Goal: Task Accomplishment & Management: Use online tool/utility

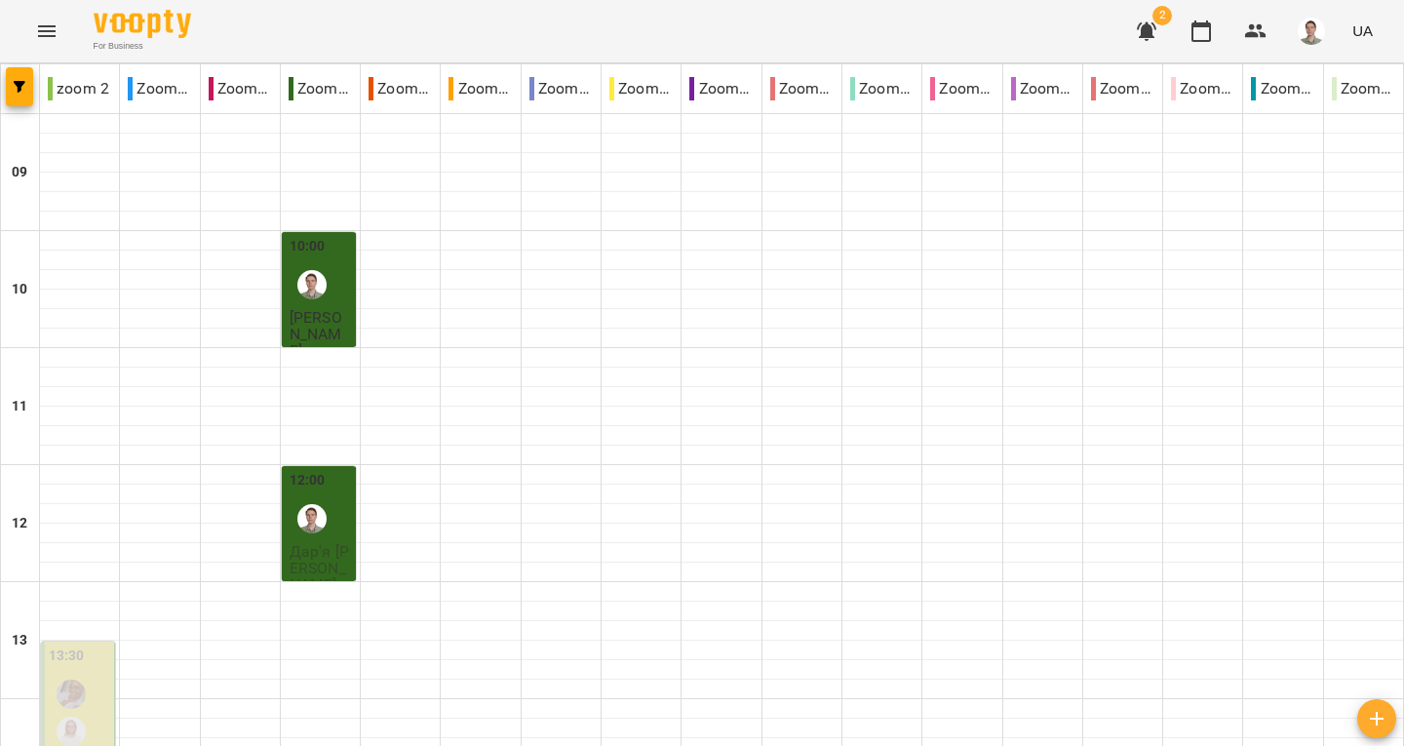
scroll to position [1072, 0]
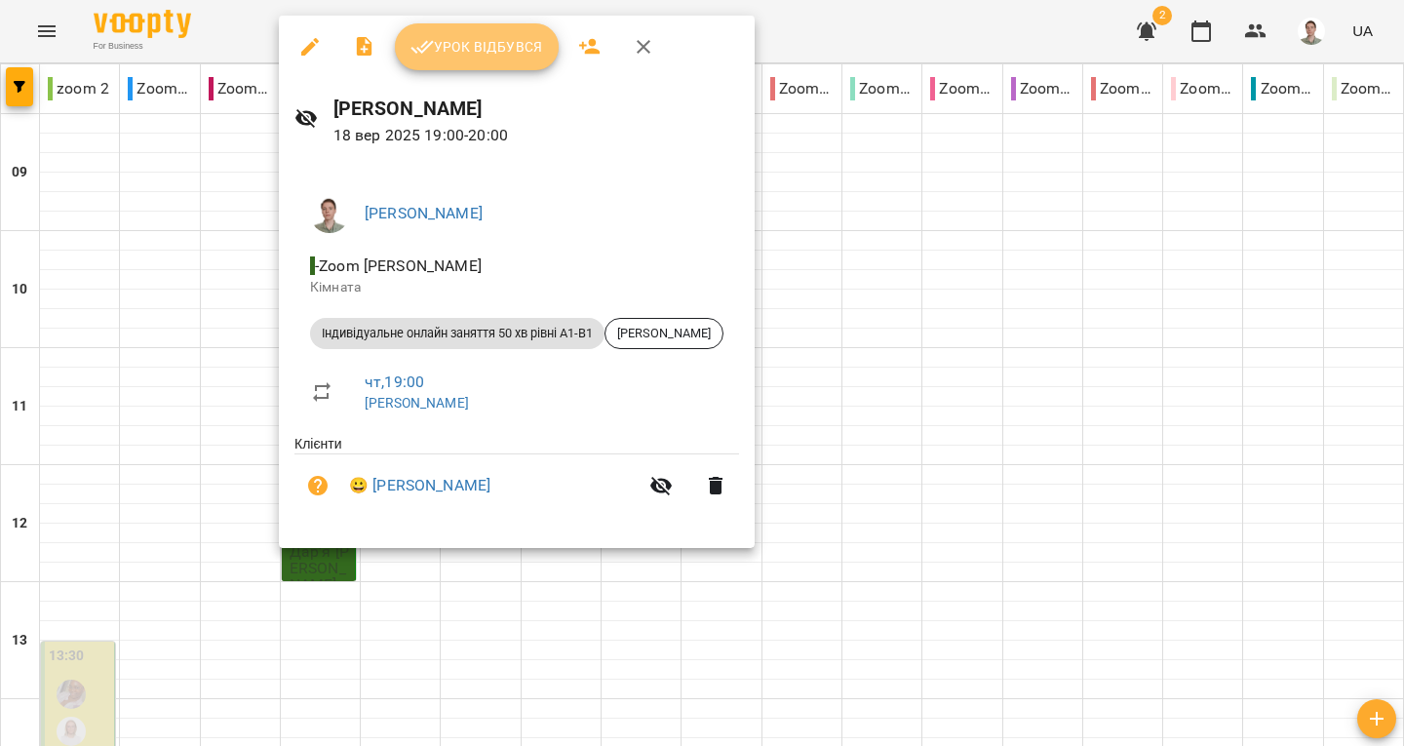
click at [452, 49] on span "Урок відбувся" at bounding box center [476, 46] width 133 height 23
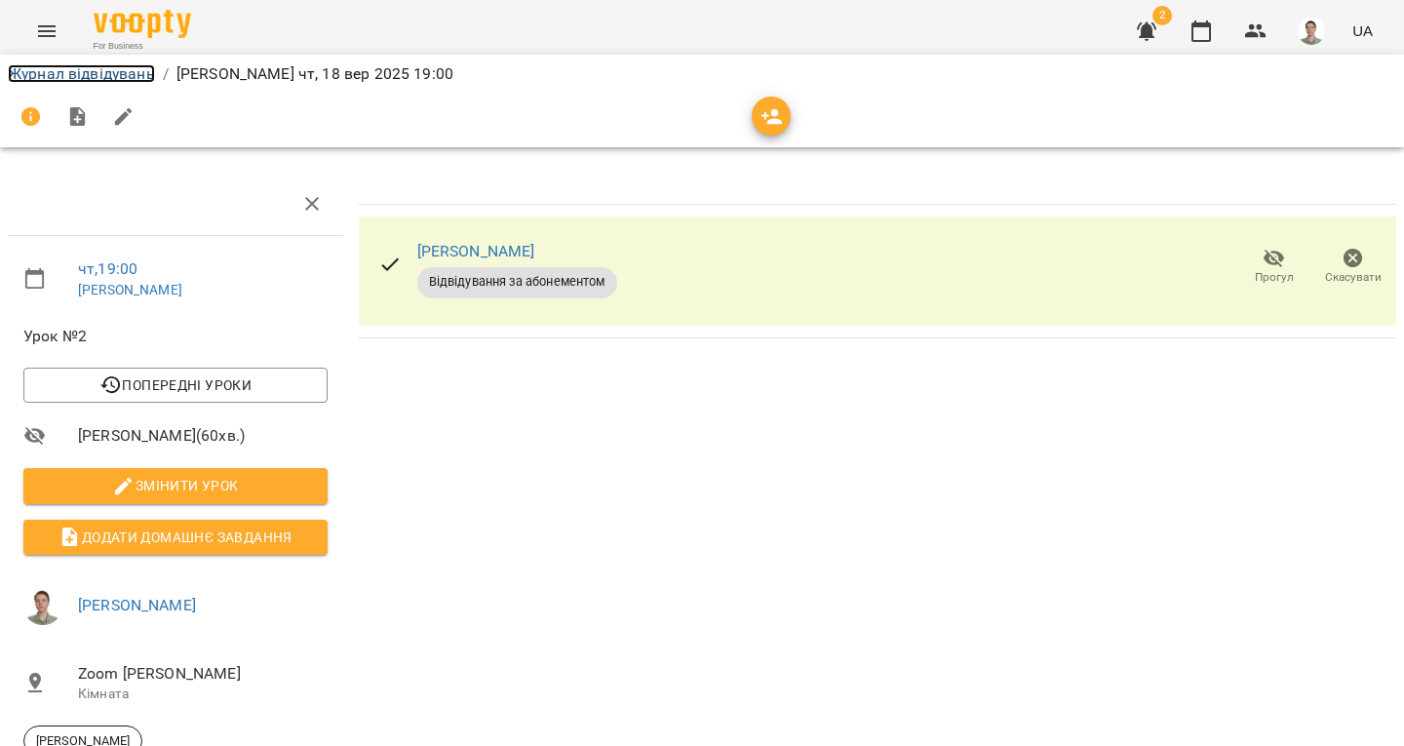
click at [119, 77] on link "Журнал відвідувань" at bounding box center [81, 73] width 147 height 19
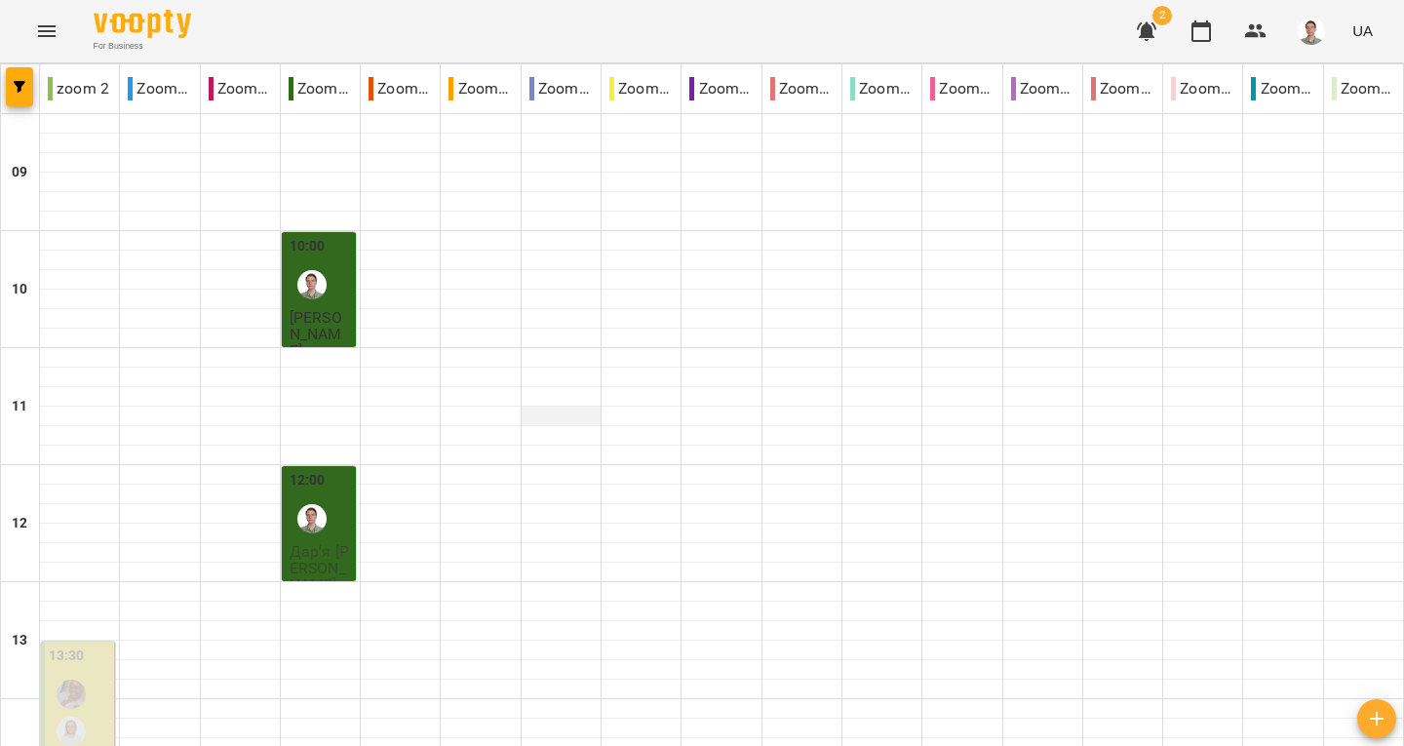
scroll to position [975, 0]
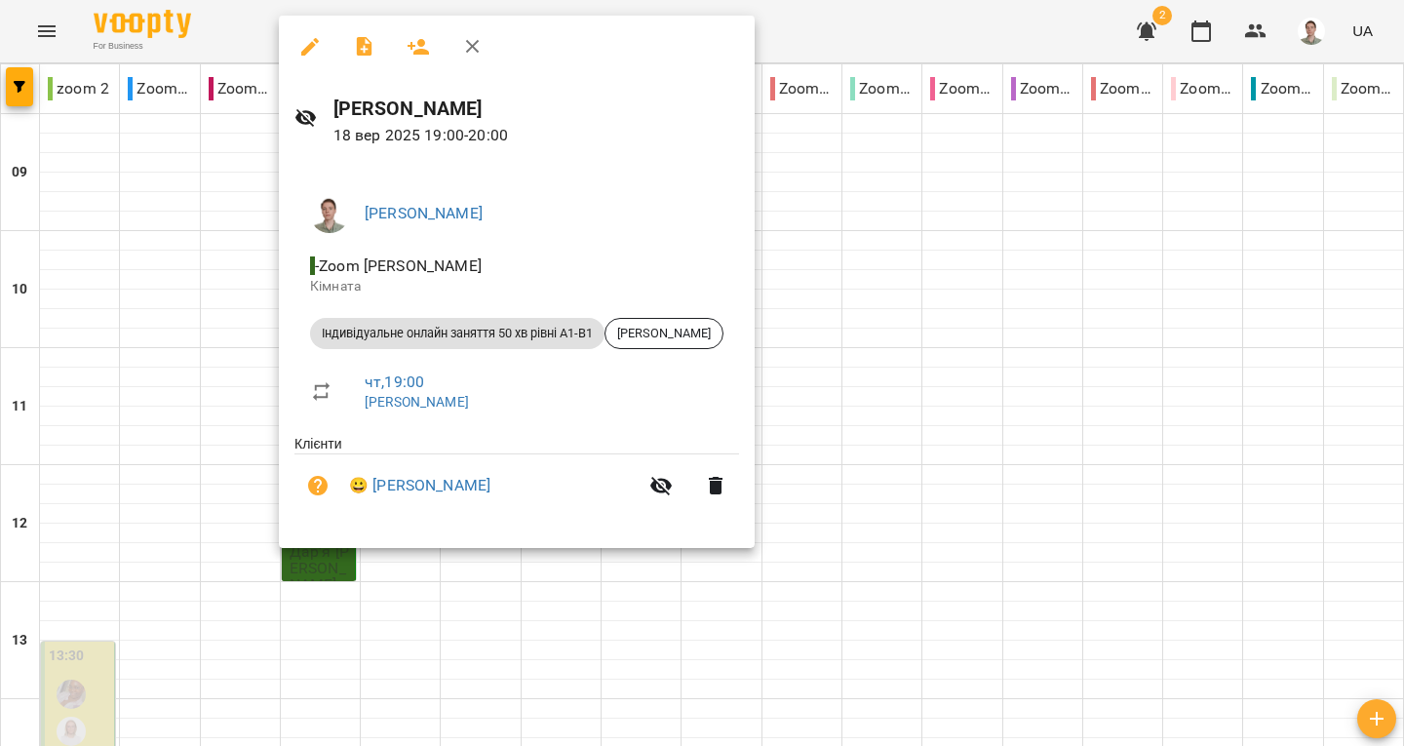
click at [894, 329] on div at bounding box center [702, 373] width 1404 height 746
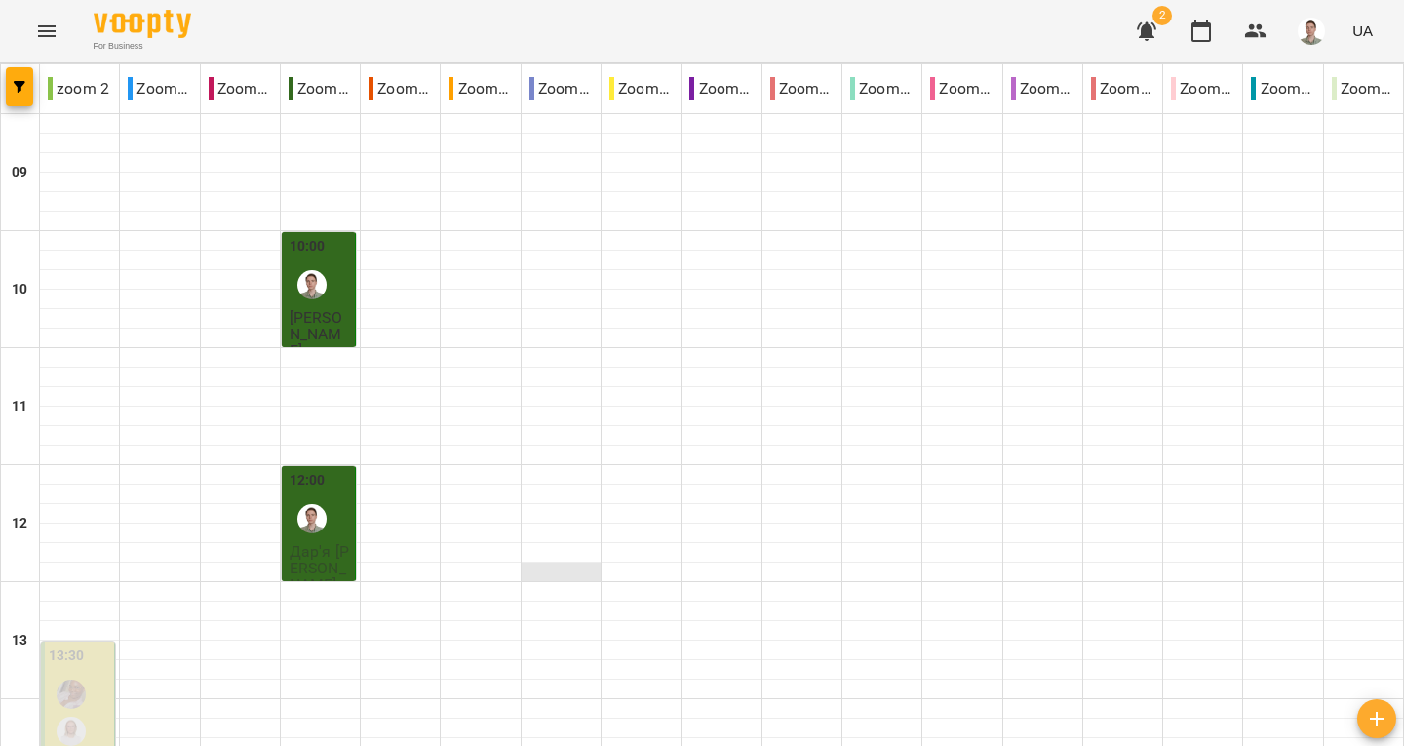
scroll to position [195, 0]
click at [342, 470] on div "12:00" at bounding box center [320, 505] width 61 height 71
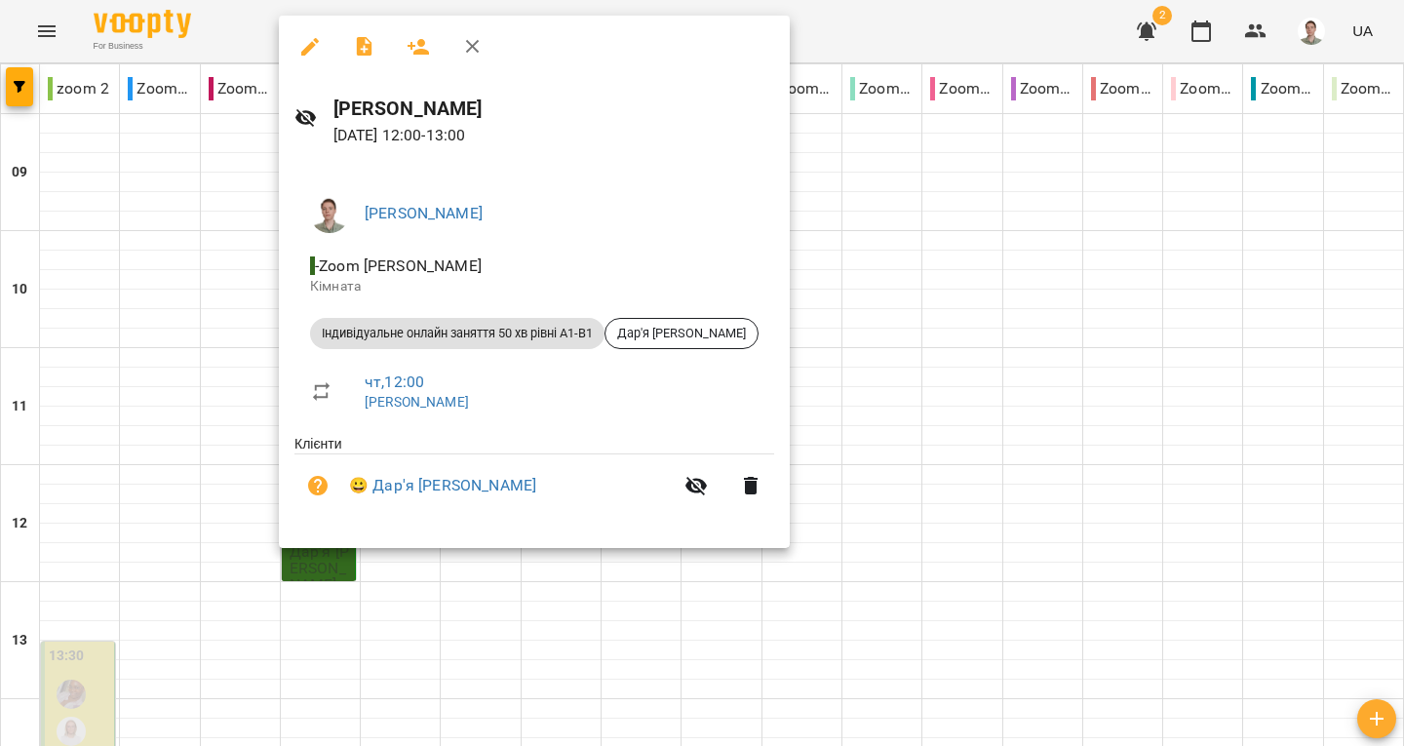
click at [902, 313] on div at bounding box center [702, 373] width 1404 height 746
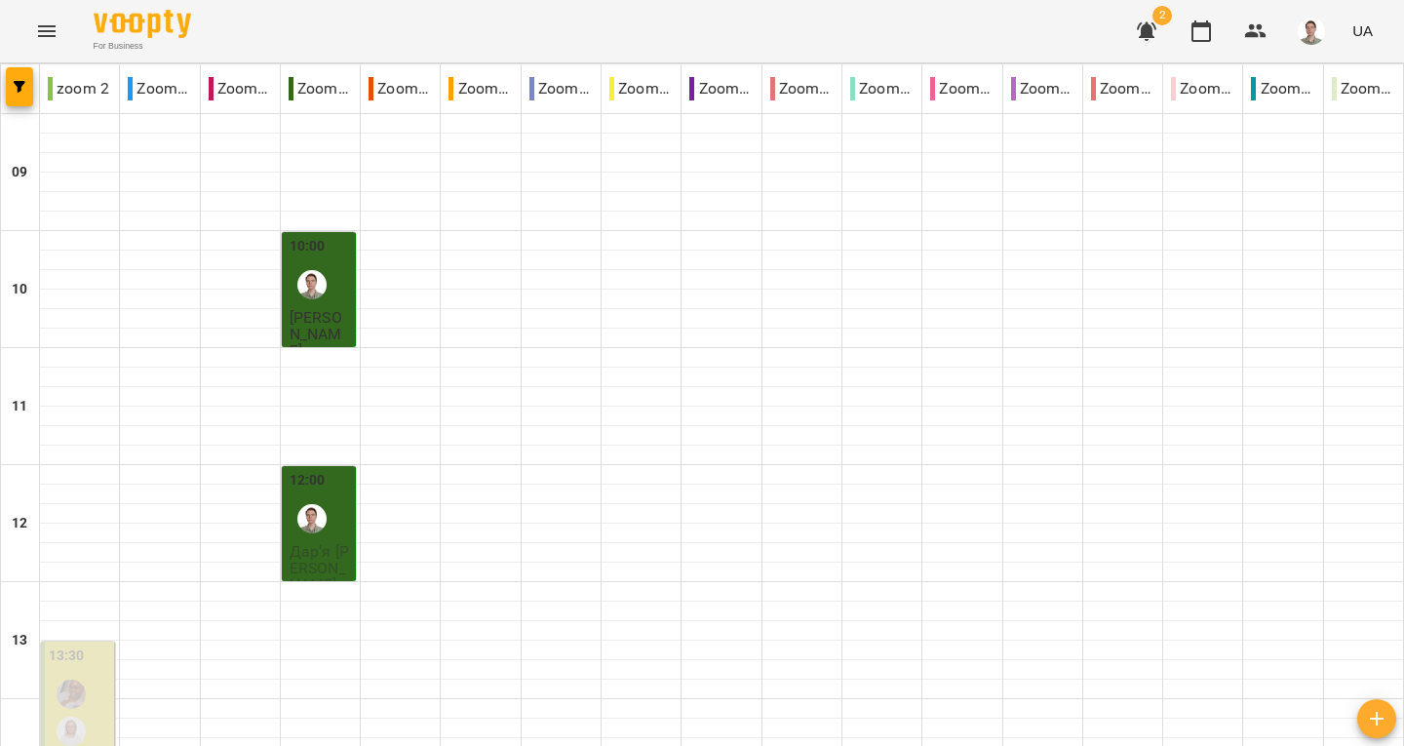
scroll to position [487, 0]
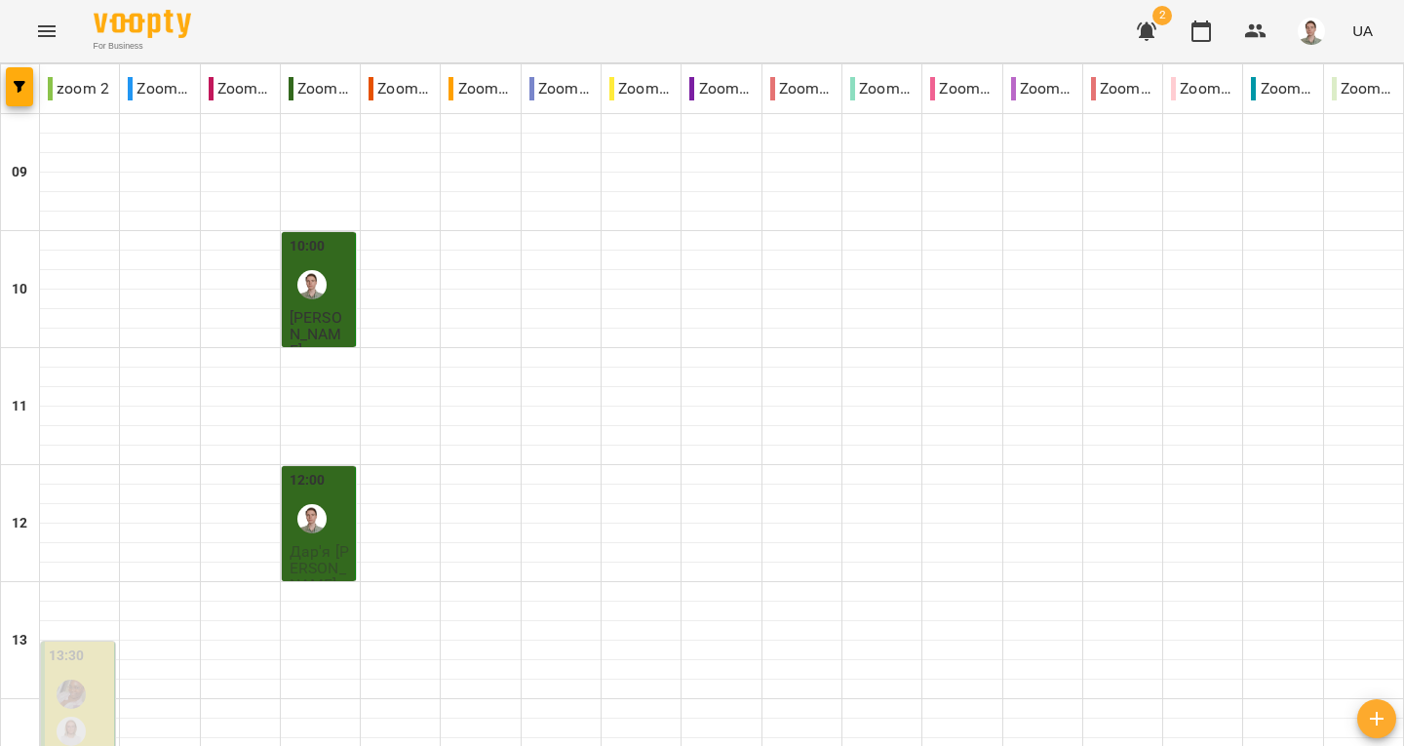
click at [1154, 44] on button "button" at bounding box center [1146, 31] width 47 height 47
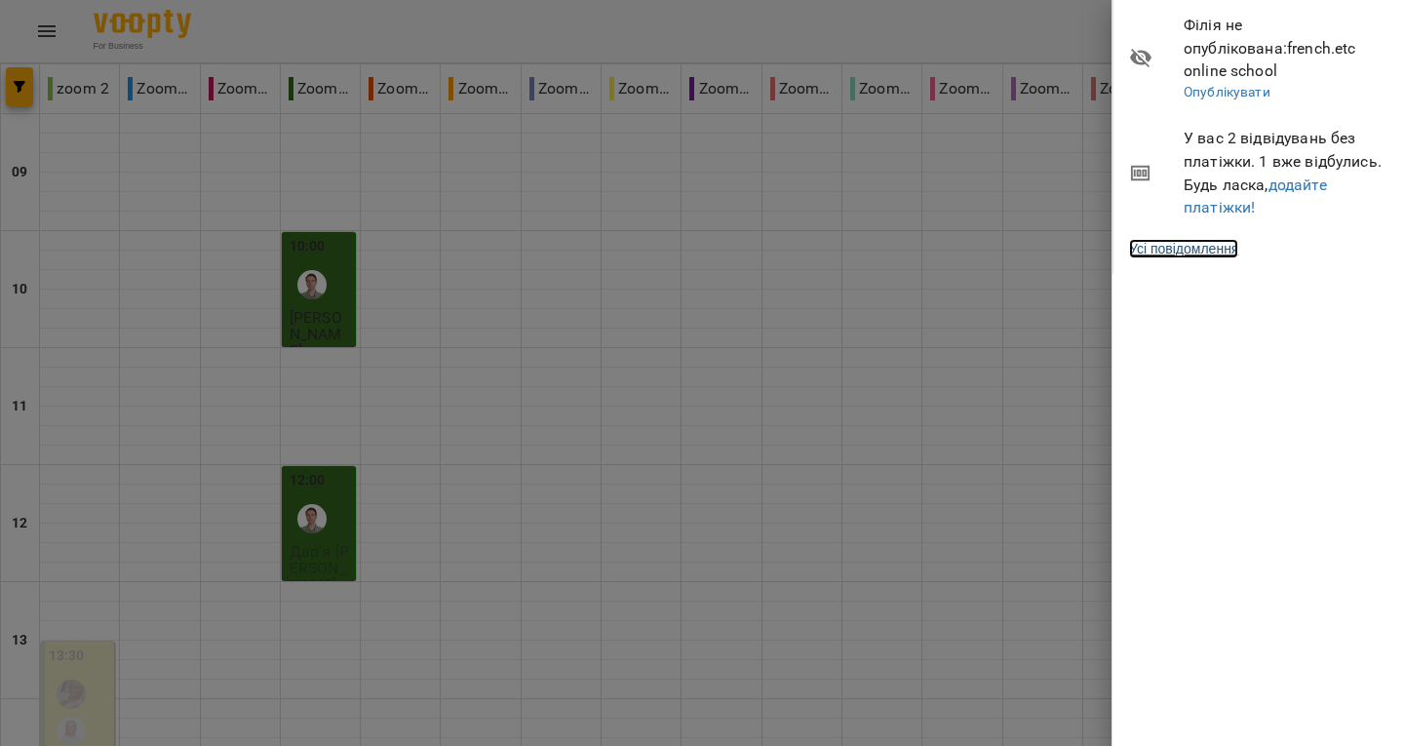
click at [1220, 239] on link "Усі повідомлення" at bounding box center [1183, 248] width 109 height 19
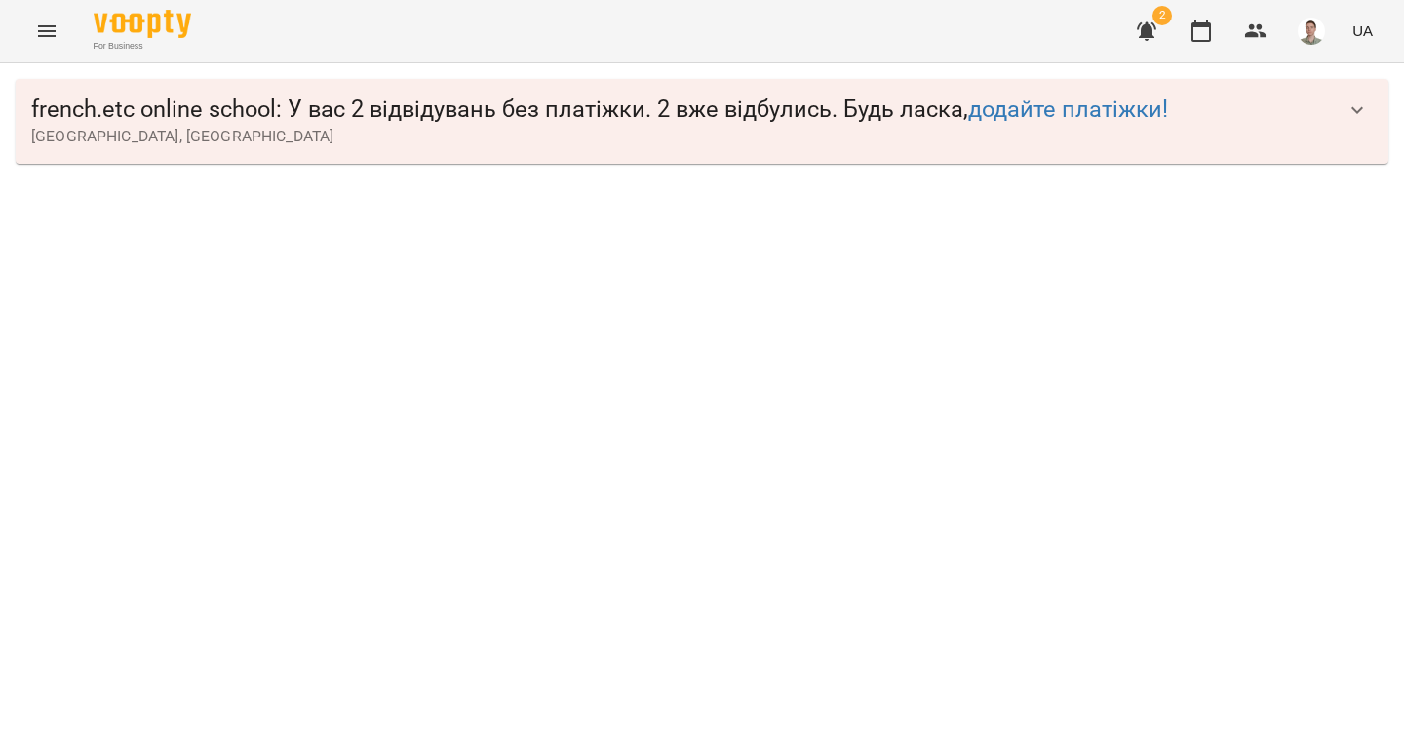
click at [1351, 107] on icon "button" at bounding box center [1356, 109] width 23 height 23
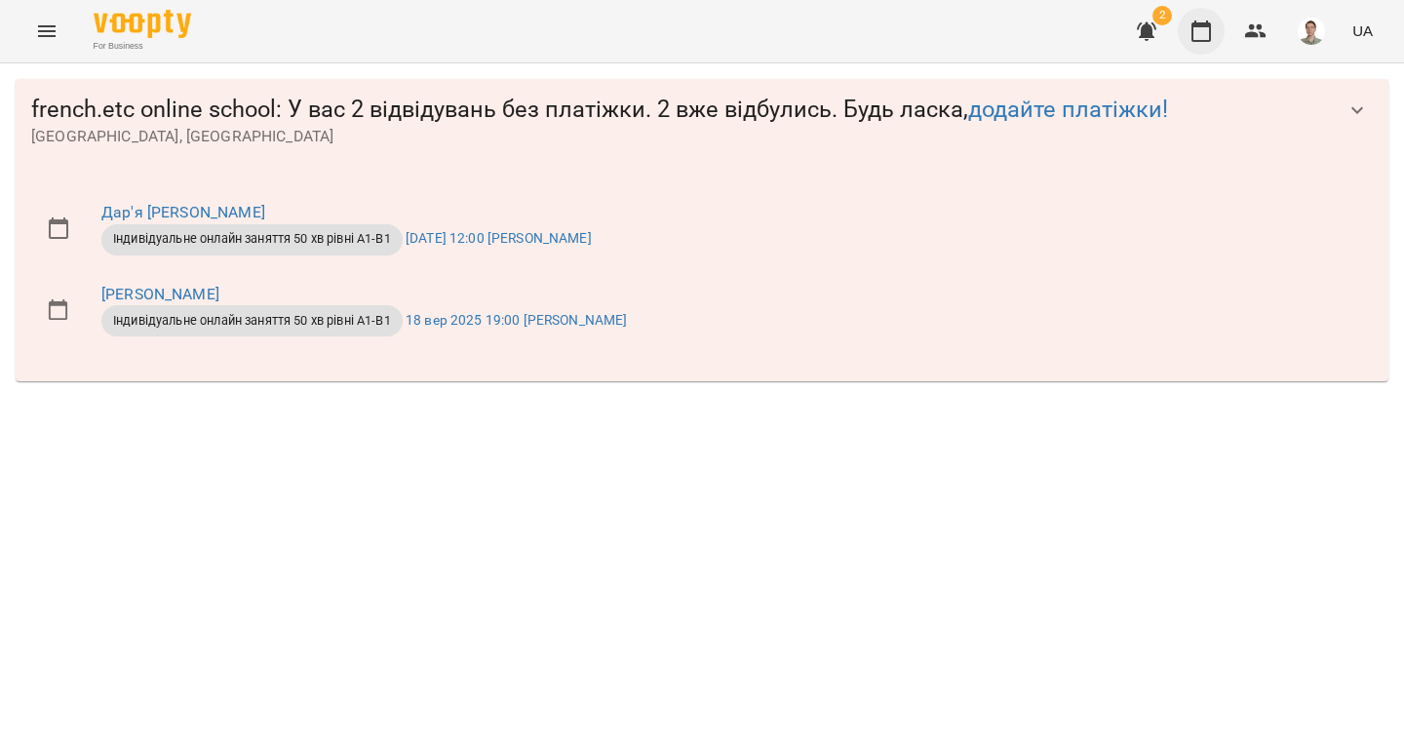
click at [1205, 33] on icon "button" at bounding box center [1200, 30] width 23 height 23
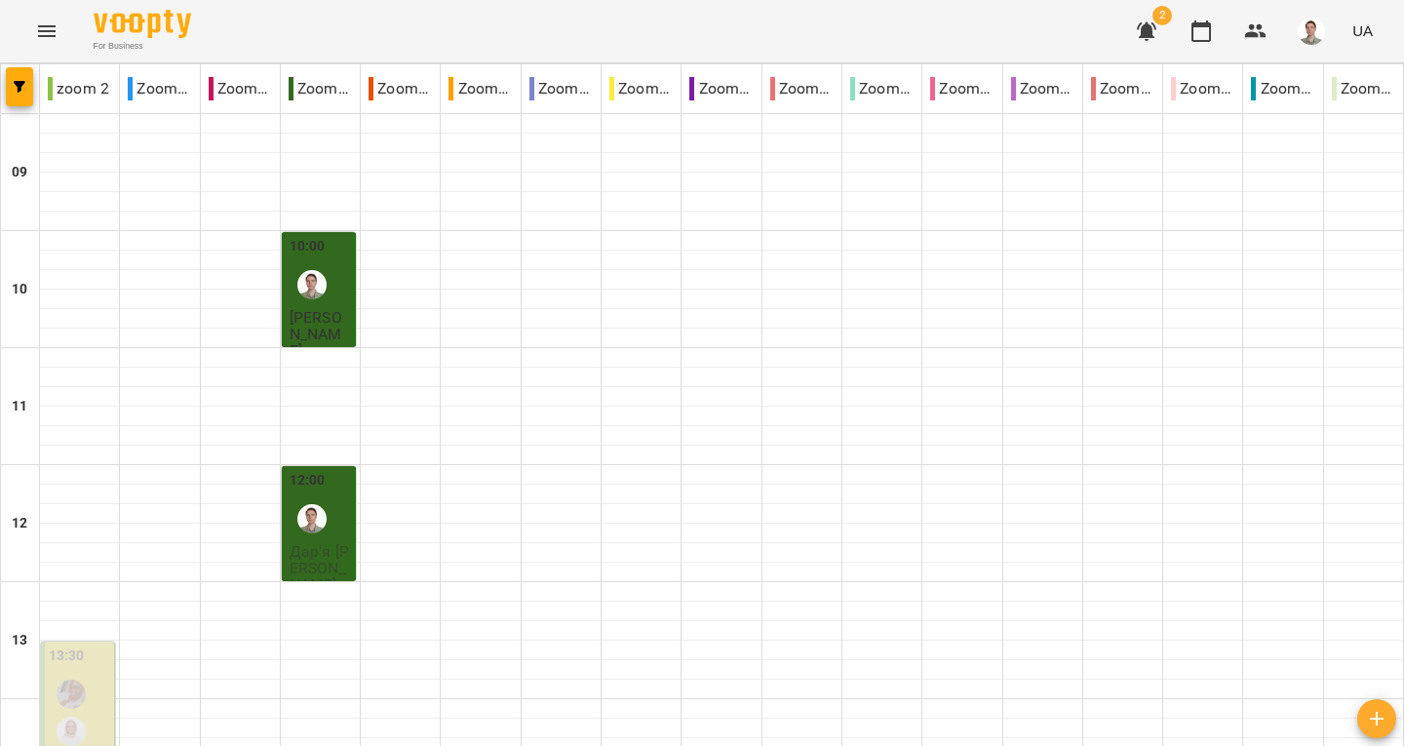
scroll to position [1072, 0]
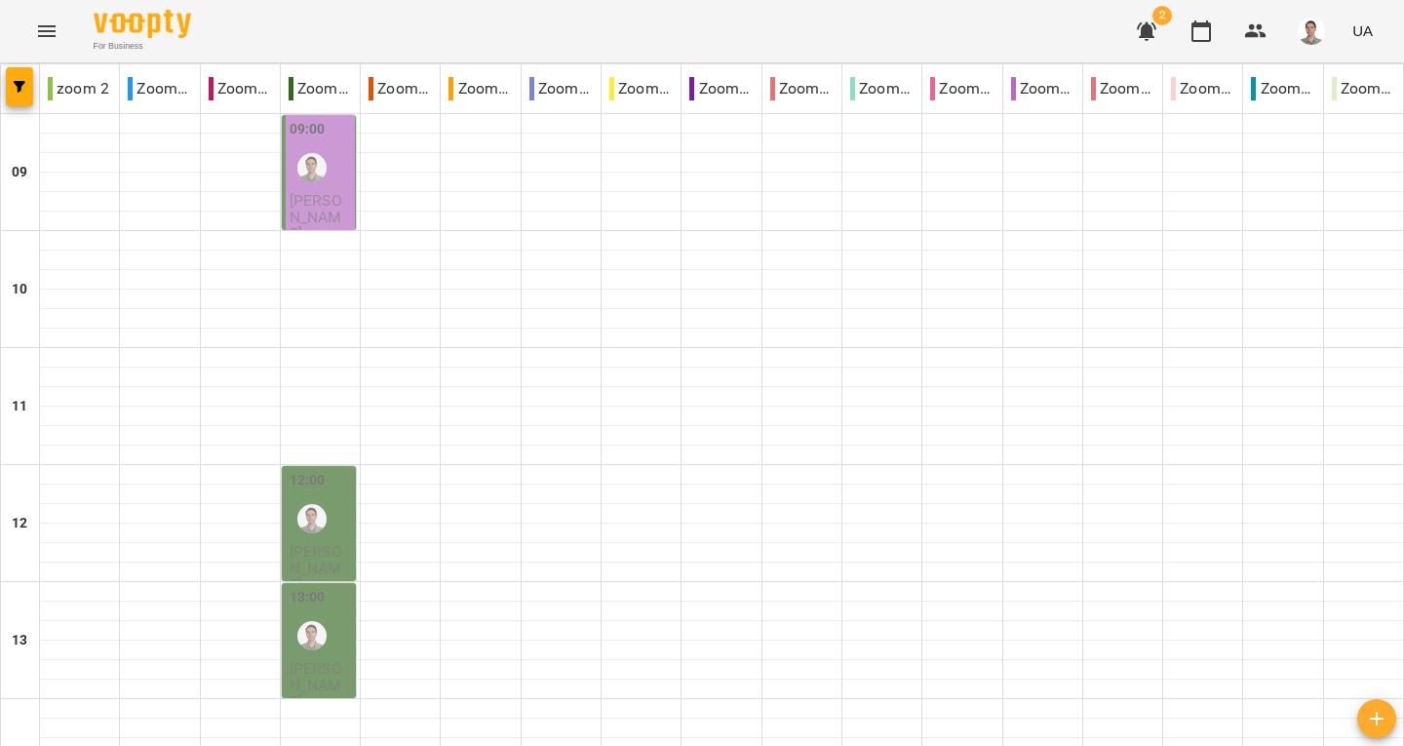
scroll to position [682, 0]
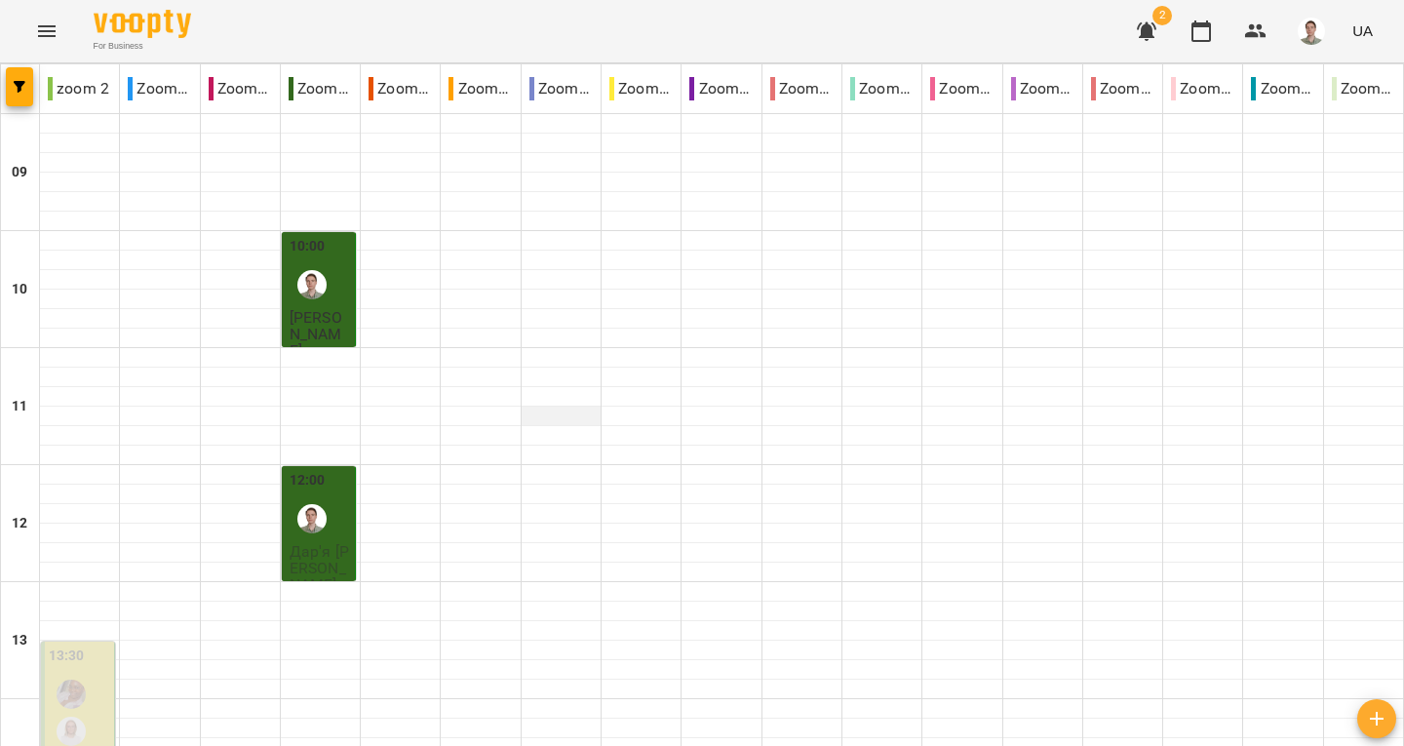
scroll to position [1136, 0]
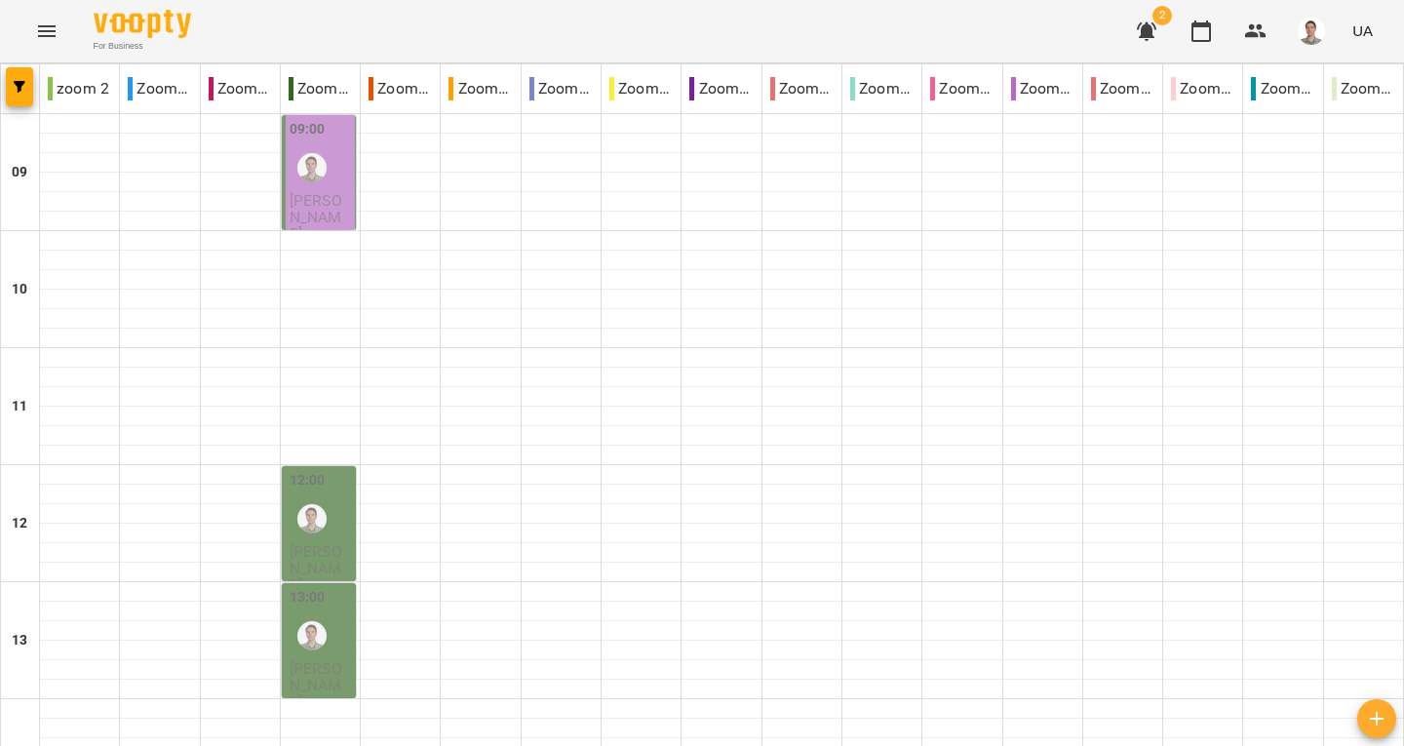
click at [325, 168] on div at bounding box center [312, 167] width 45 height 45
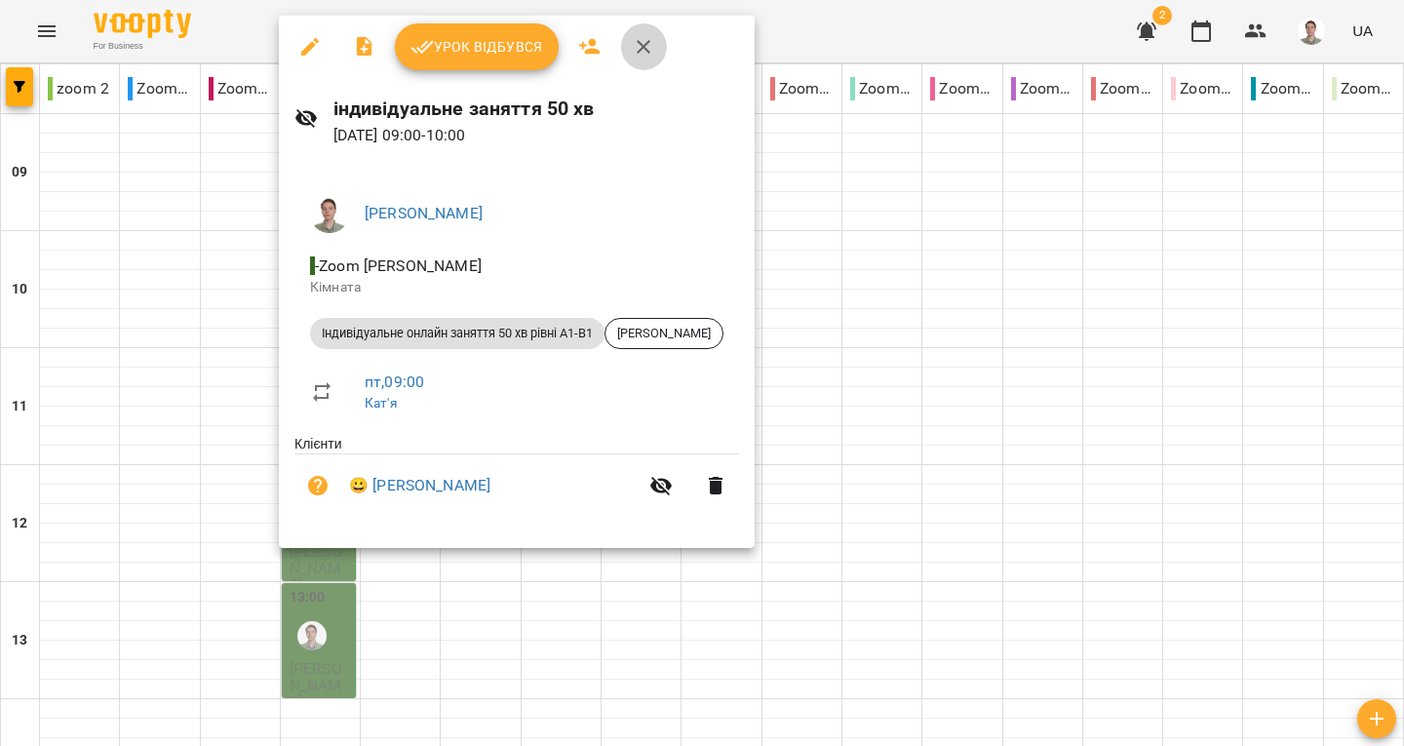
click at [642, 50] on icon "button" at bounding box center [643, 46] width 23 height 23
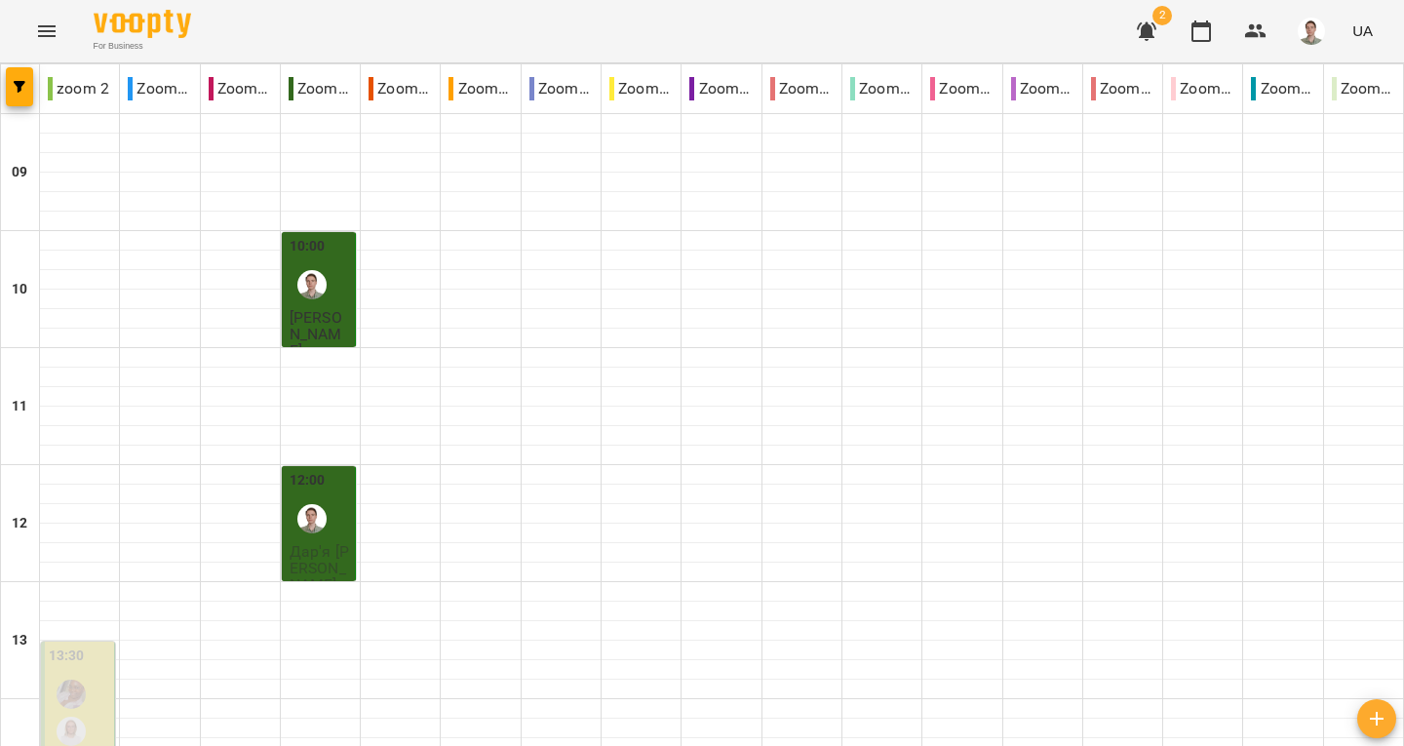
scroll to position [1072, 0]
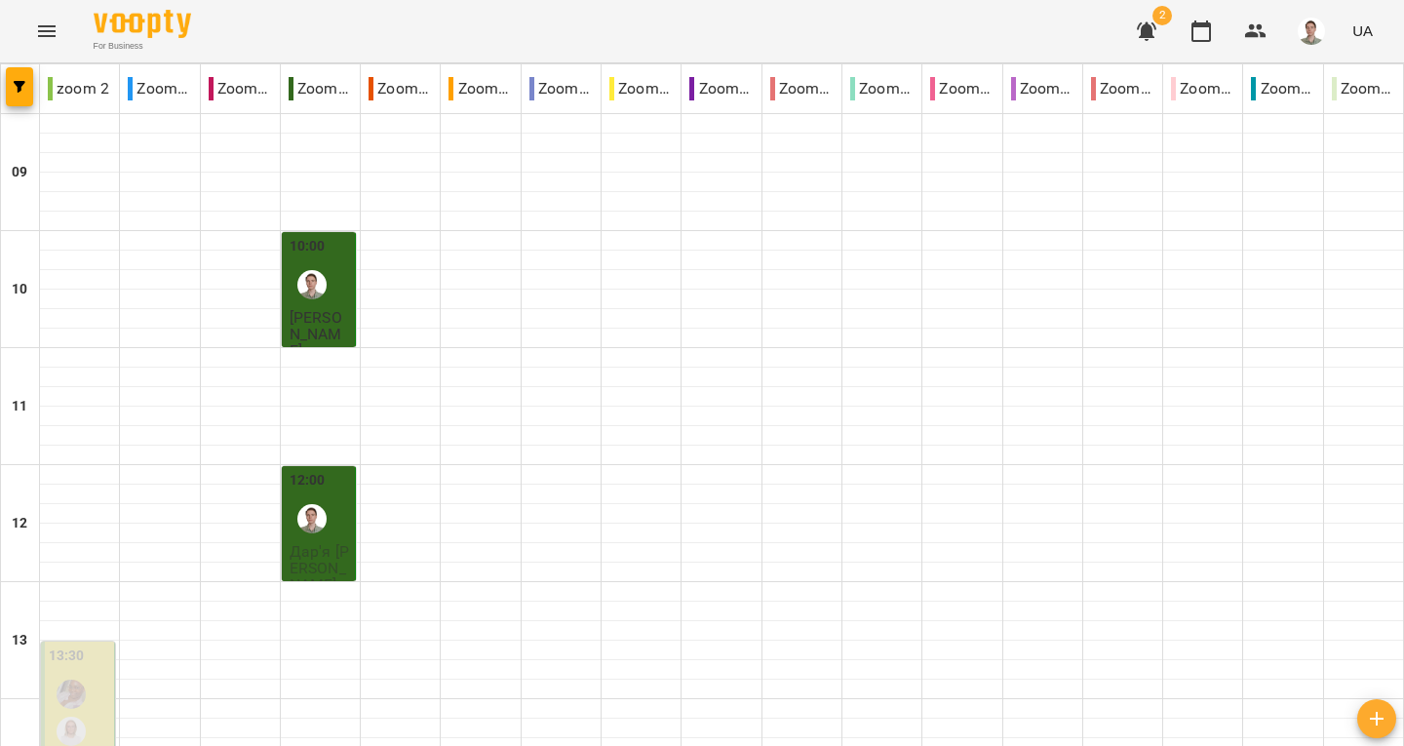
scroll to position [1136, 0]
click at [1322, 34] on img "button" at bounding box center [1311, 31] width 27 height 27
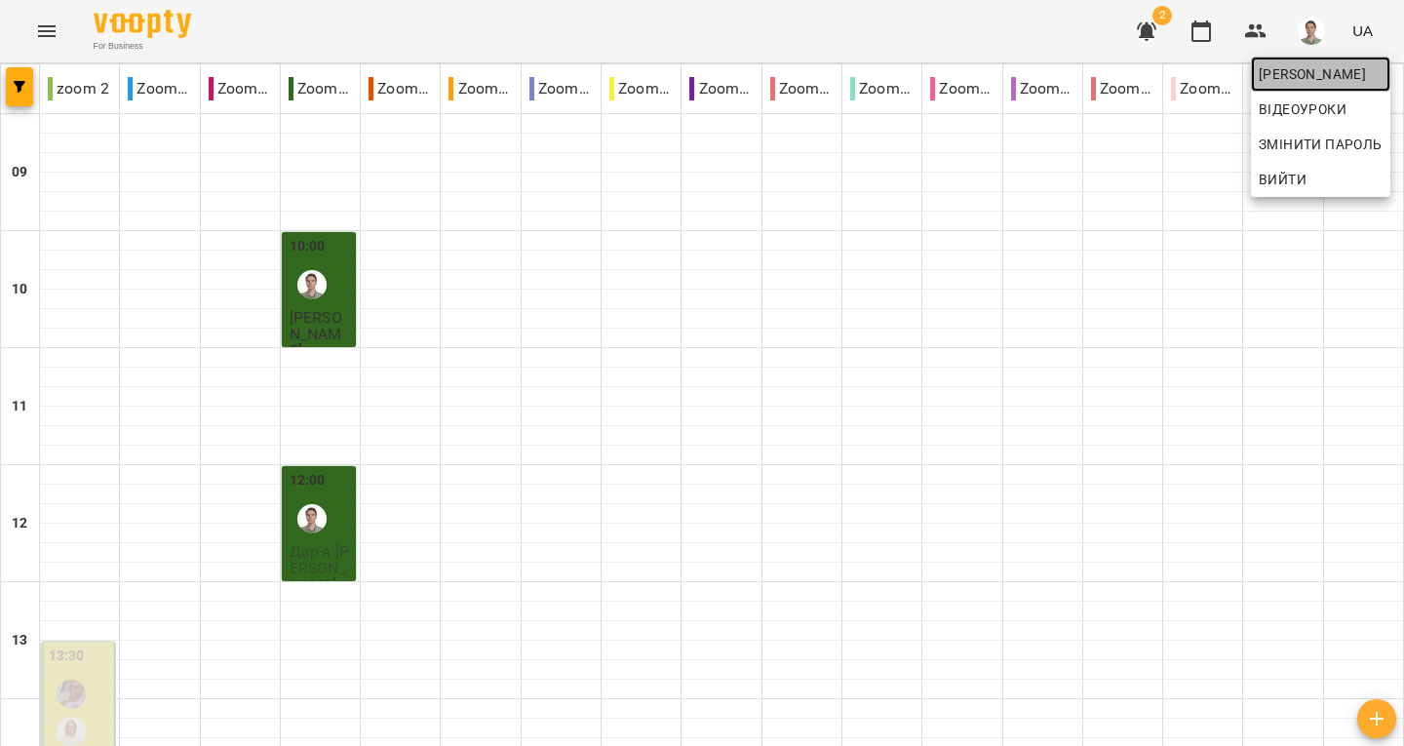
click at [1311, 74] on span "[PERSON_NAME]" at bounding box center [1321, 73] width 124 height 23
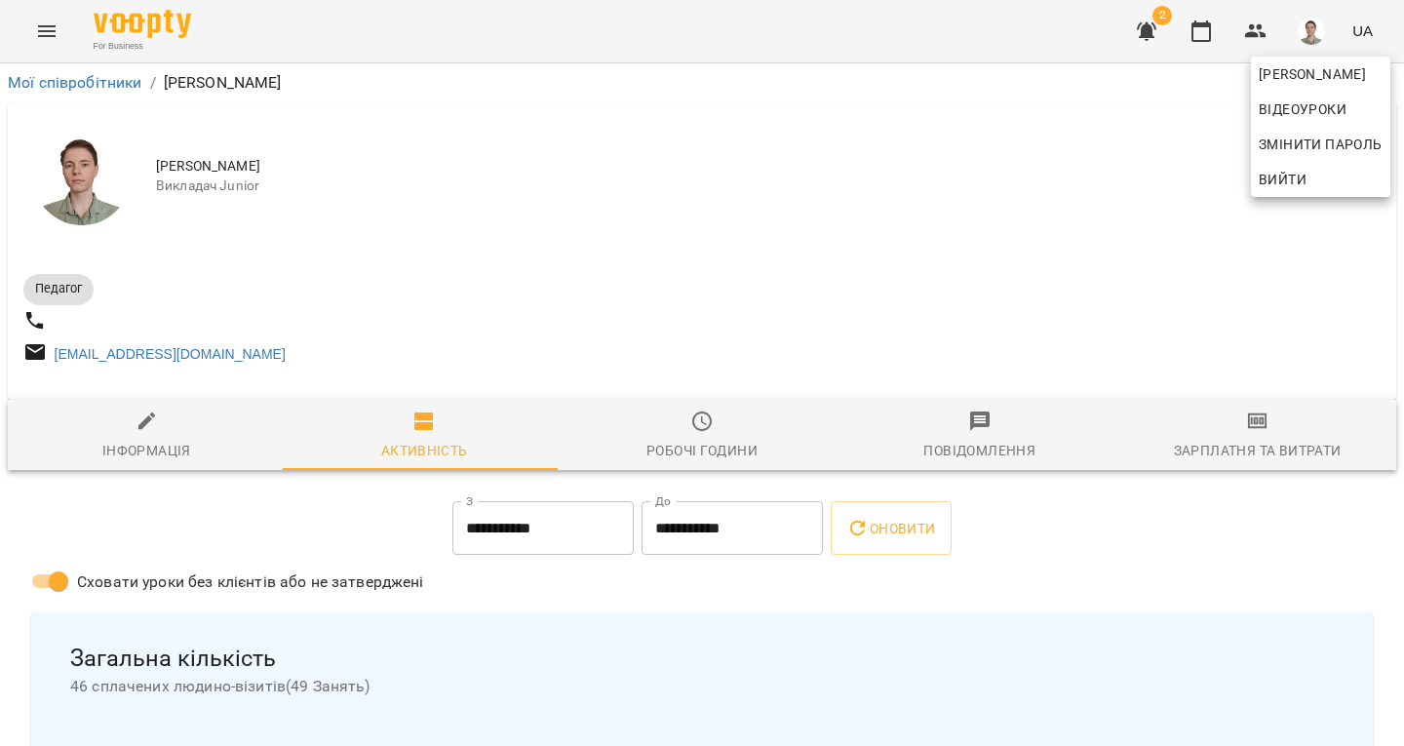
click at [1240, 440] on div at bounding box center [702, 373] width 1404 height 746
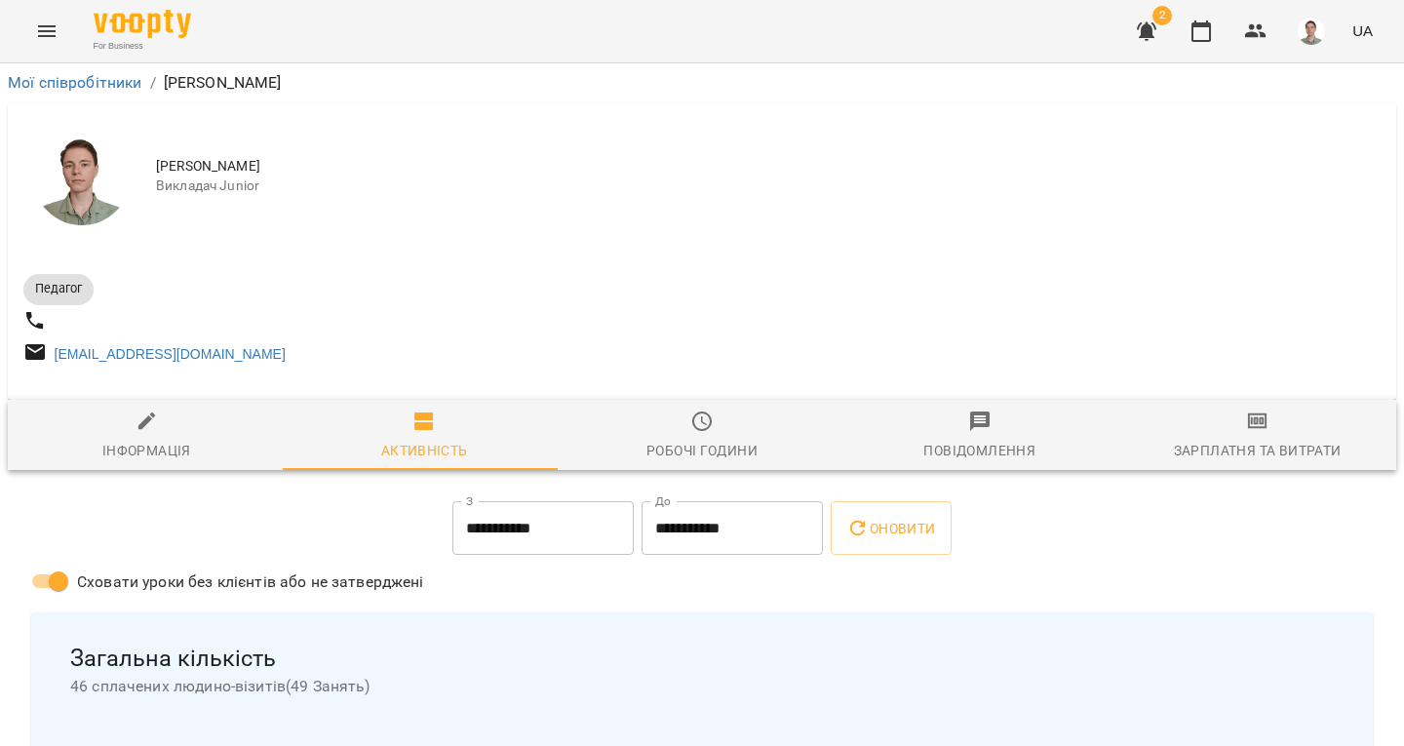
click at [1246, 433] on icon "button" at bounding box center [1257, 420] width 23 height 23
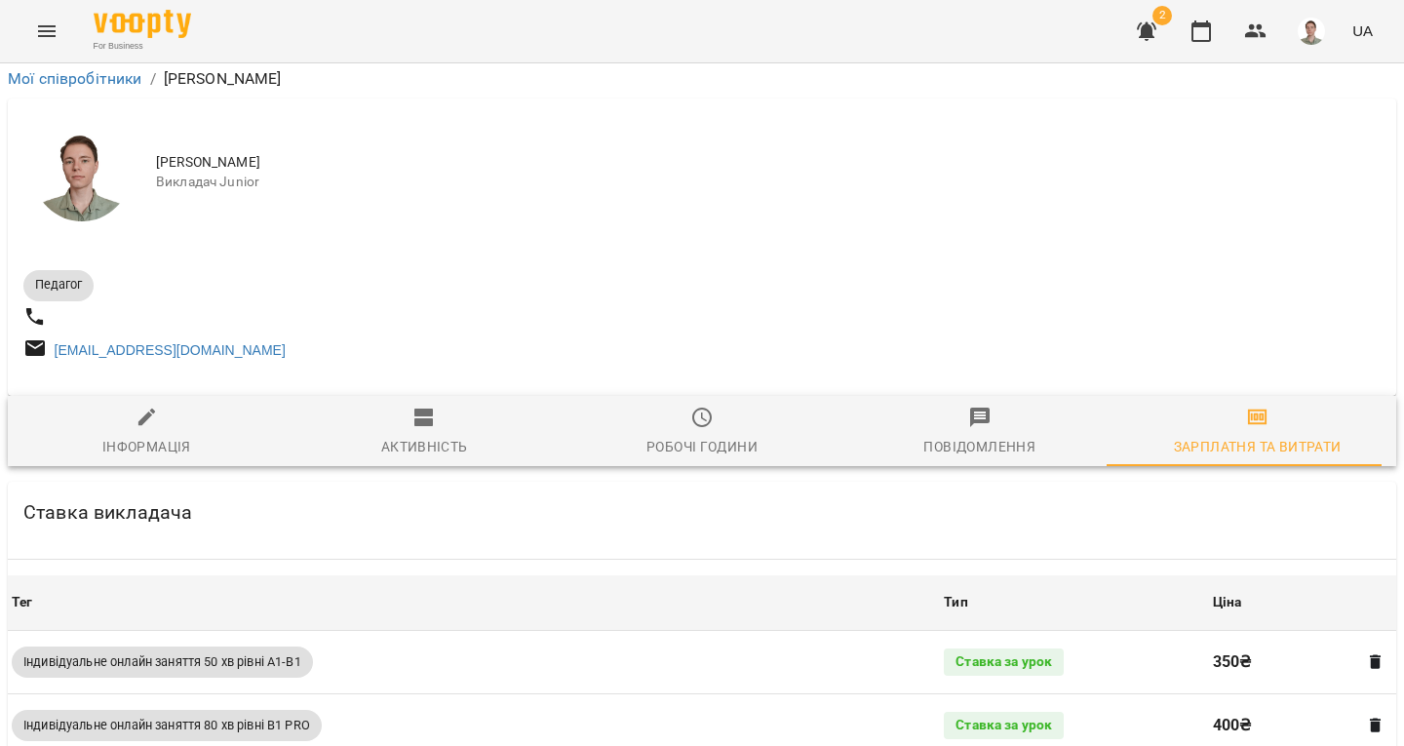
scroll to position [780, 0]
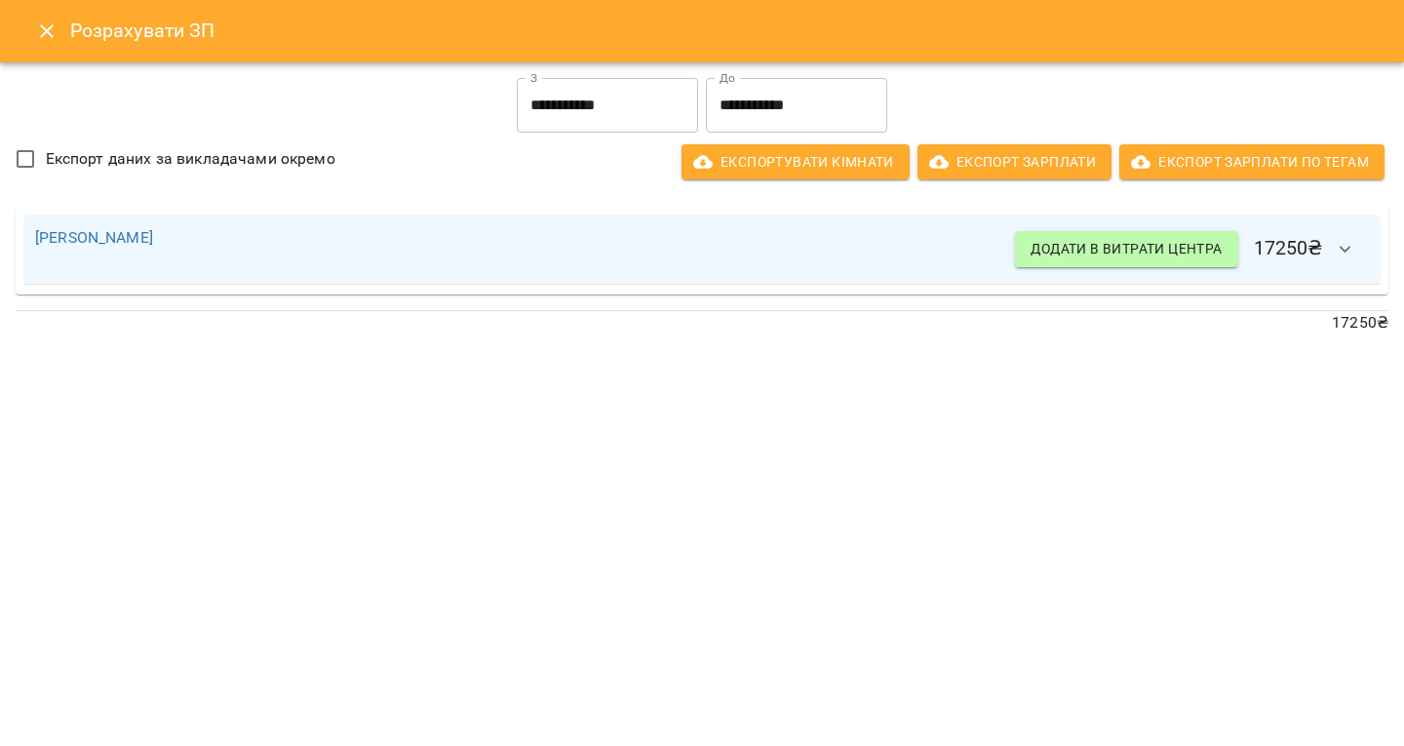
click at [1348, 253] on icon "button" at bounding box center [1345, 249] width 23 height 23
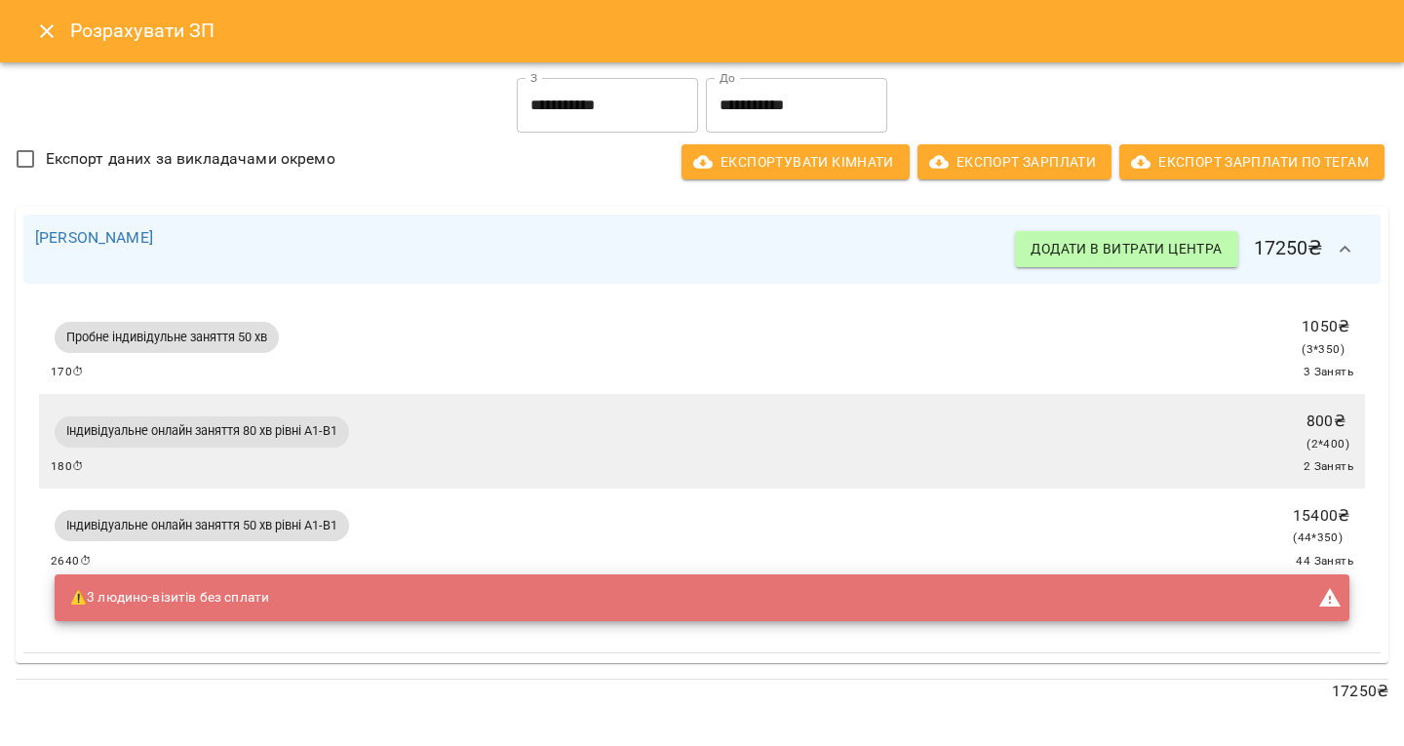
click at [1082, 516] on div "Індивідуальне онлайн заняття 50 хв рівні А1-В1 15400 ₴ ( 44 * 350 ) 2640 ⏱ 44 З…" at bounding box center [702, 562] width 1302 height 125
click at [1341, 252] on icon "button" at bounding box center [1345, 249] width 23 height 23
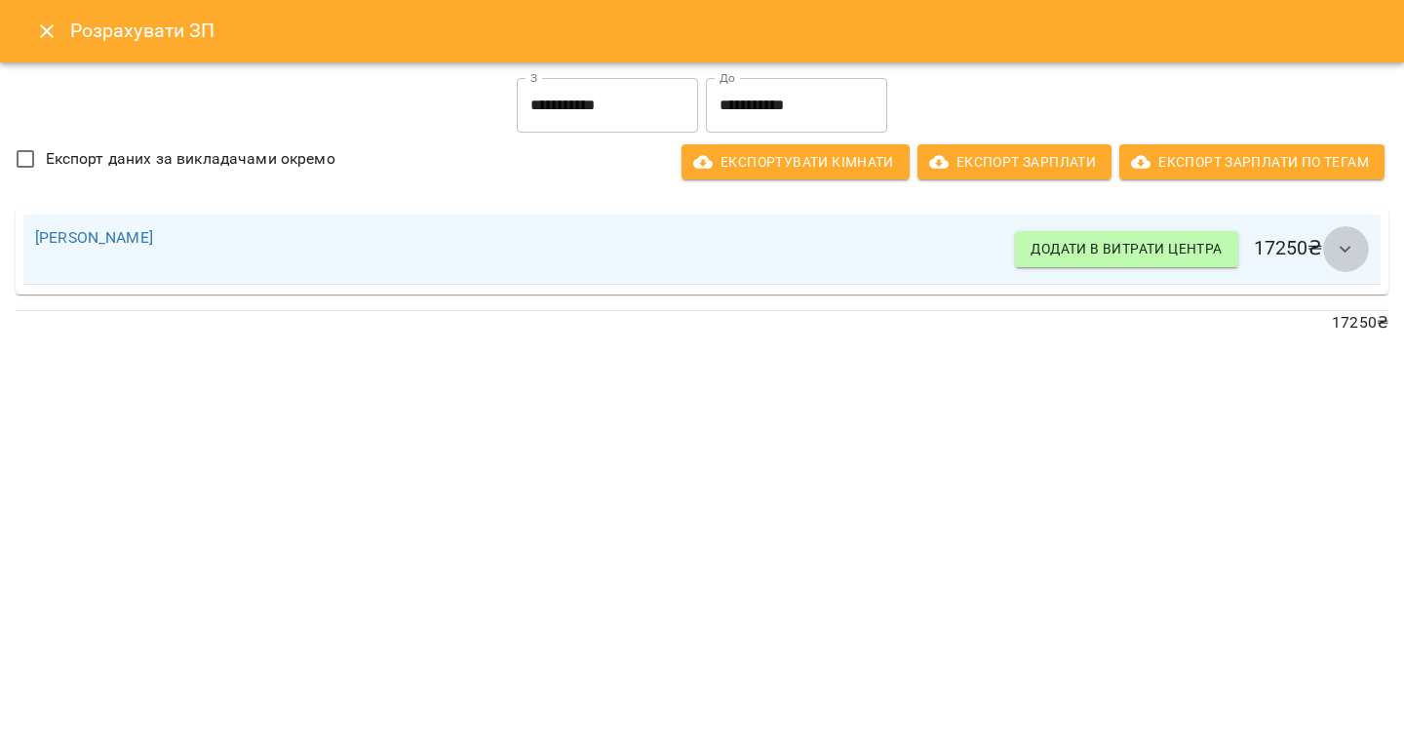
click at [1345, 252] on icon "button" at bounding box center [1345, 249] width 12 height 7
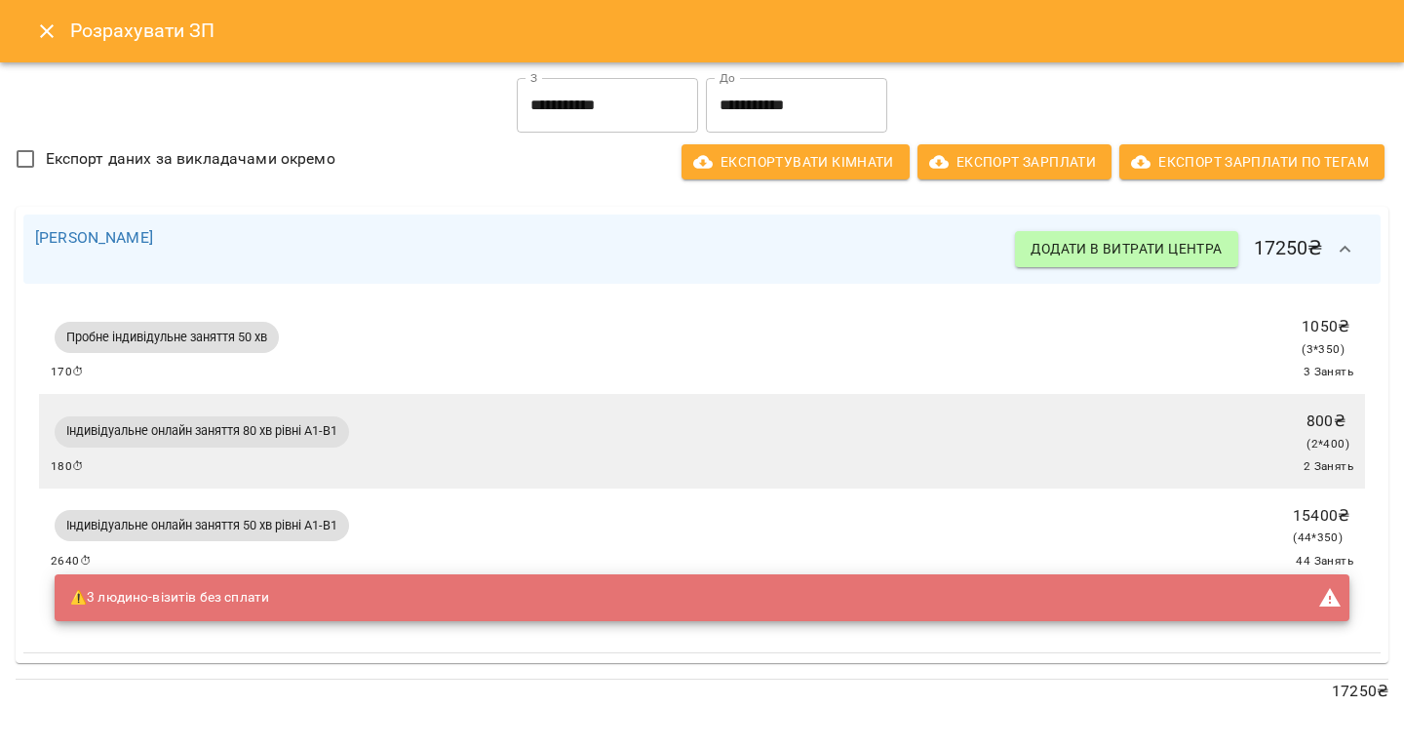
click at [310, 530] on span "Індивідуальне онлайн заняття 50 хв рівні А1-В1" at bounding box center [202, 526] width 294 height 18
click at [353, 534] on div "Індивідуальне онлайн заняття 50 хв рівні А1-В1" at bounding box center [202, 525] width 302 height 39
click at [1289, 535] on div "15400 ₴ ( 44 * 350 )" at bounding box center [1321, 526] width 64 height 52
click at [1016, 547] on div "Індивідуальне онлайн заняття 50 хв рівні А1-В1 15400 ₴ ( 44 * 350 ) 2640 ⏱ 44 З…" at bounding box center [702, 562] width 1302 height 125
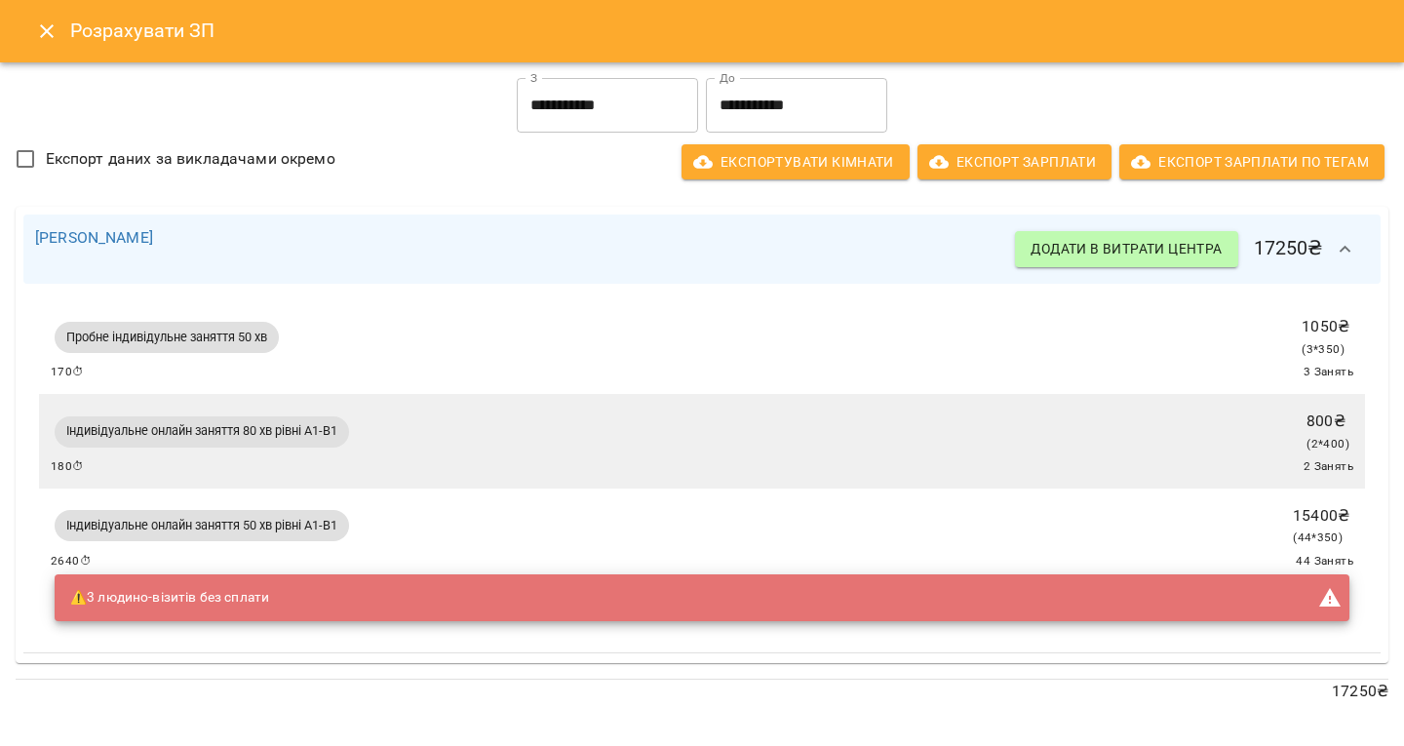
click at [103, 606] on div "⚠️ 3 людино-візитів без сплати" at bounding box center [169, 597] width 199 height 35
click at [1318, 595] on icon at bounding box center [1329, 597] width 23 height 23
click at [48, 24] on icon "Close" at bounding box center [47, 31] width 14 height 14
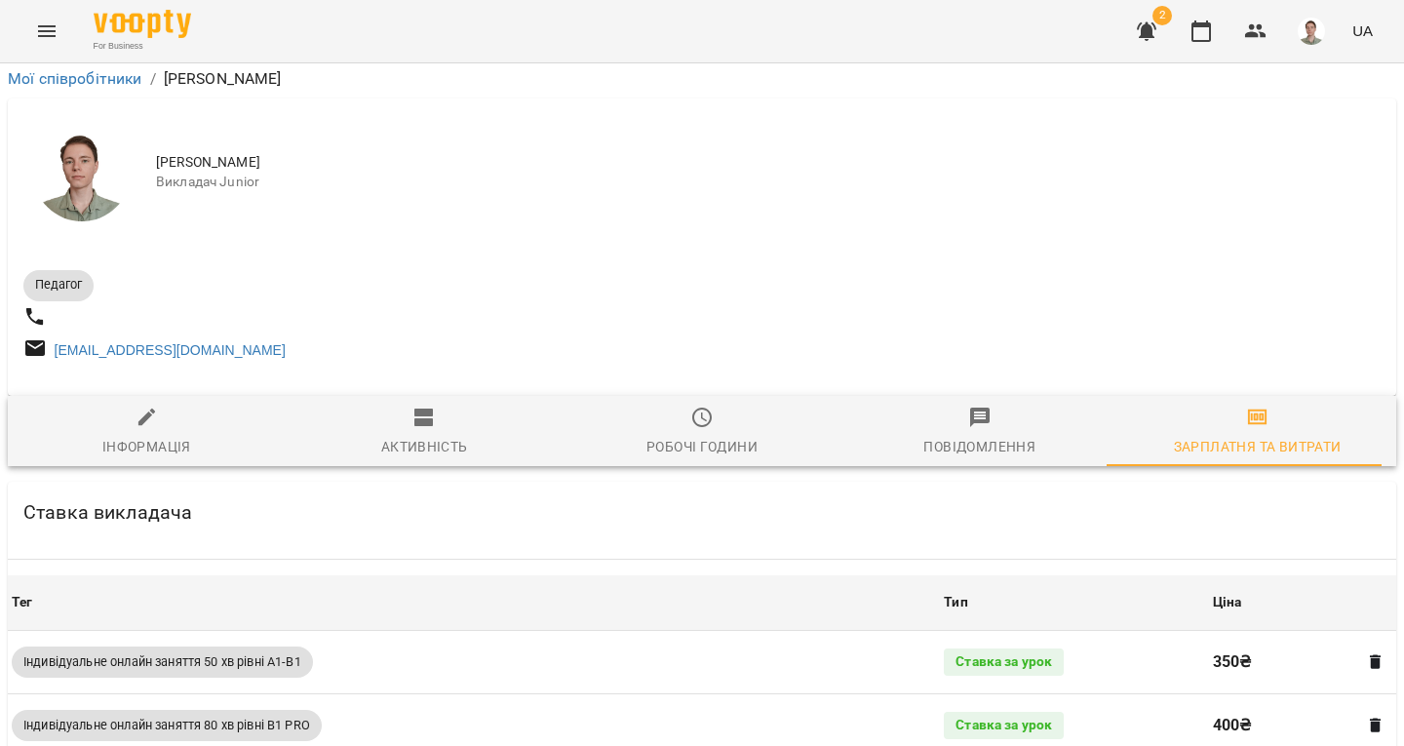
scroll to position [73, 0]
click at [407, 435] on div "Активність" at bounding box center [424, 446] width 87 height 23
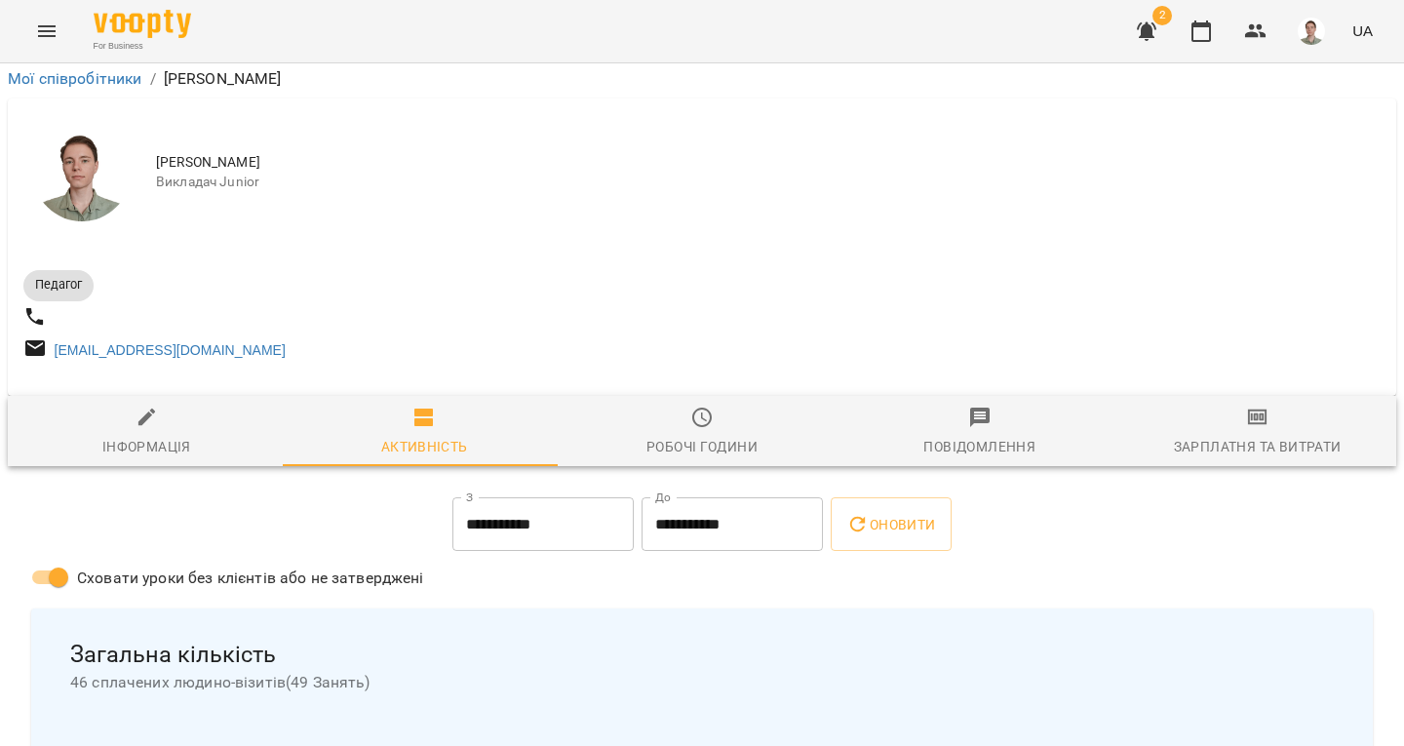
scroll to position [658, 0]
click at [1310, 35] on img "button" at bounding box center [1311, 31] width 27 height 27
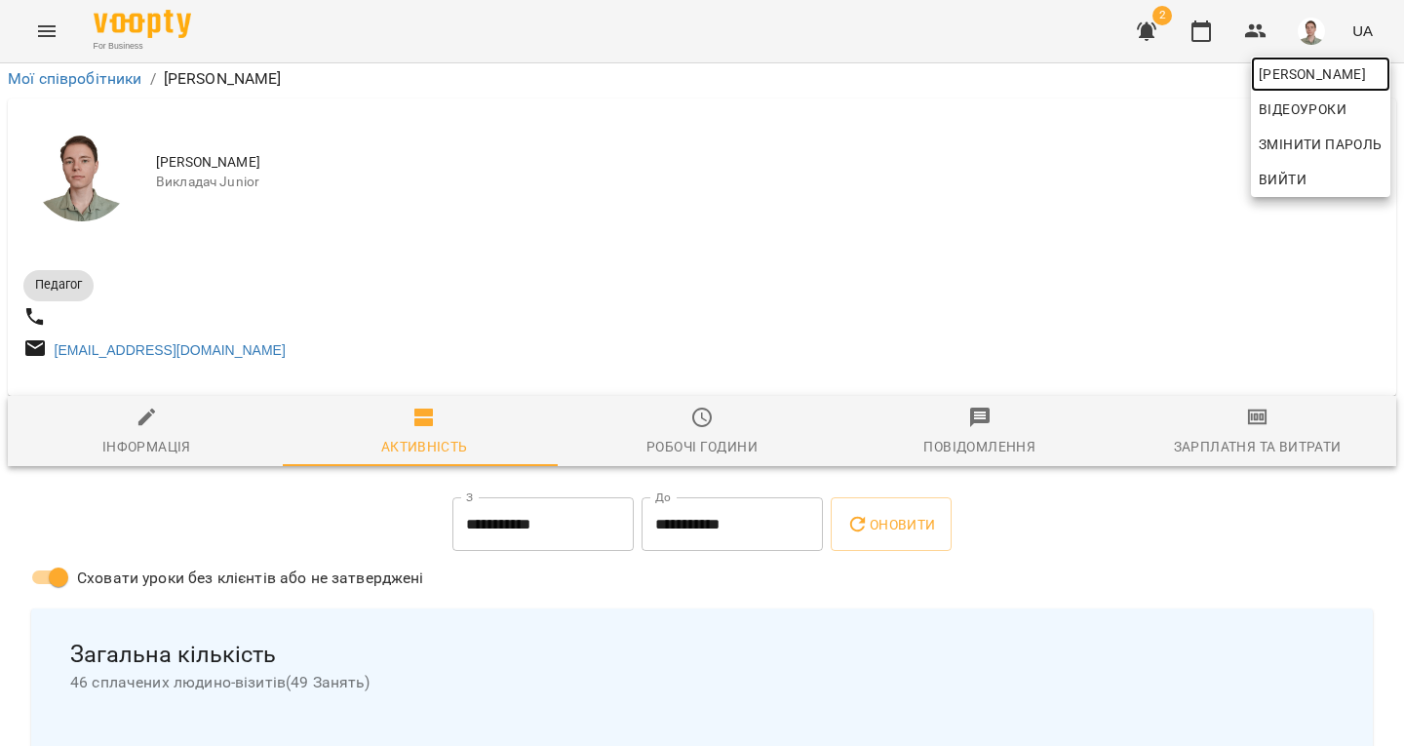
click at [1289, 76] on span "[PERSON_NAME]" at bounding box center [1321, 73] width 124 height 23
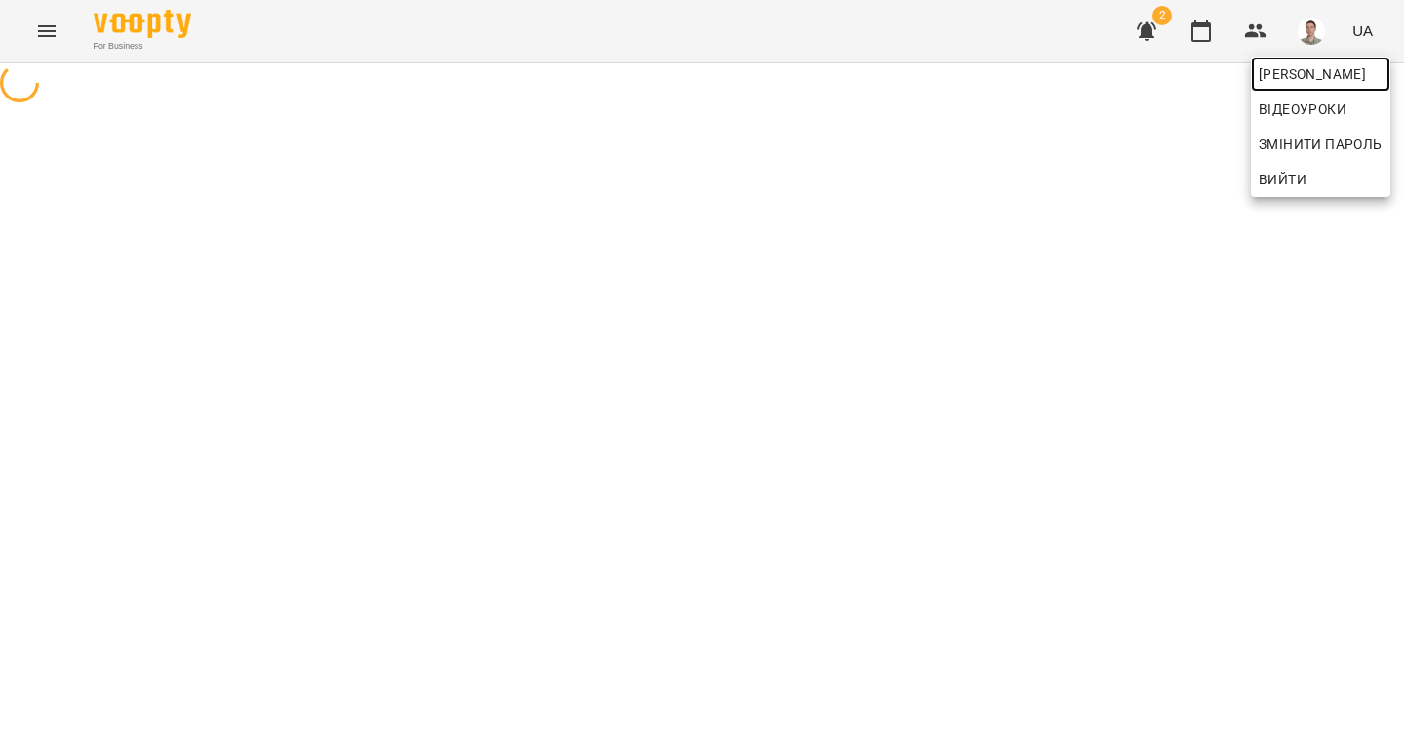
scroll to position [0, 0]
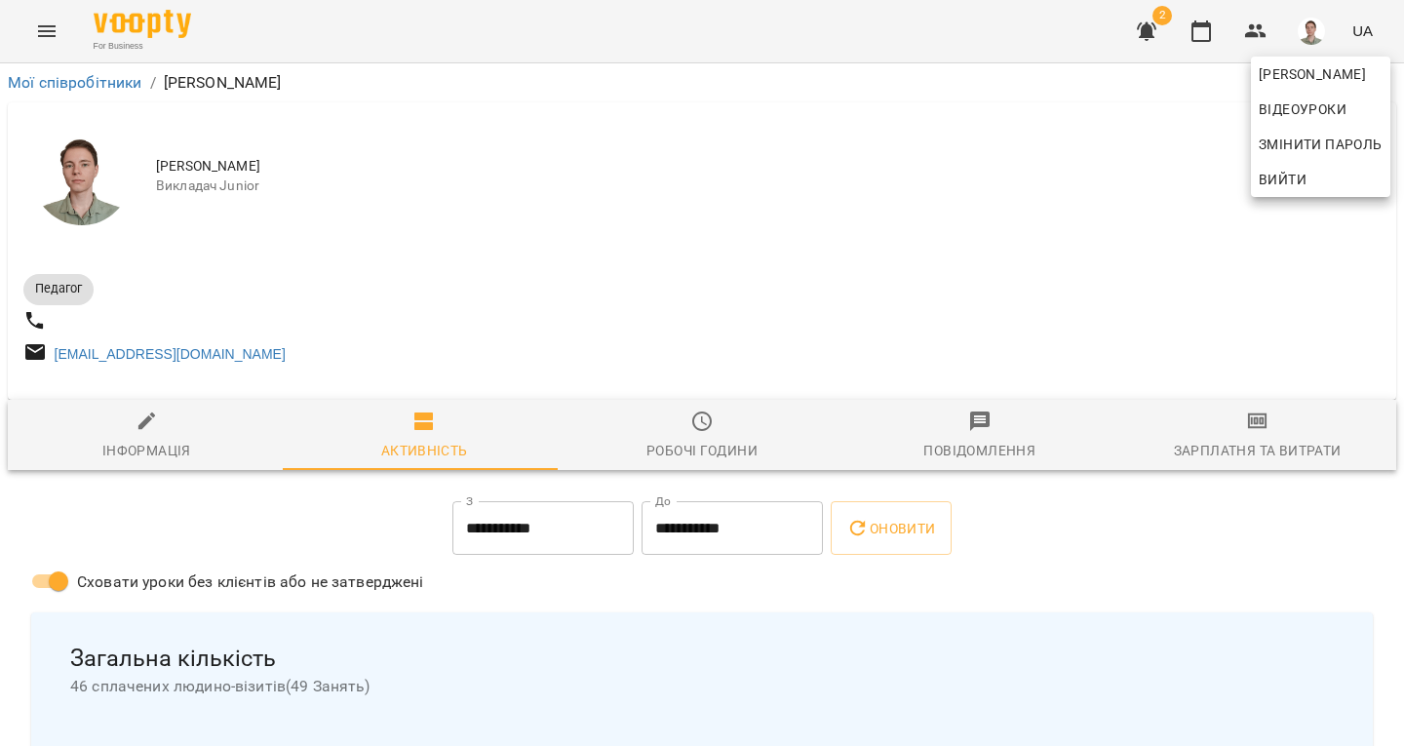
click at [1227, 443] on div at bounding box center [702, 373] width 1404 height 746
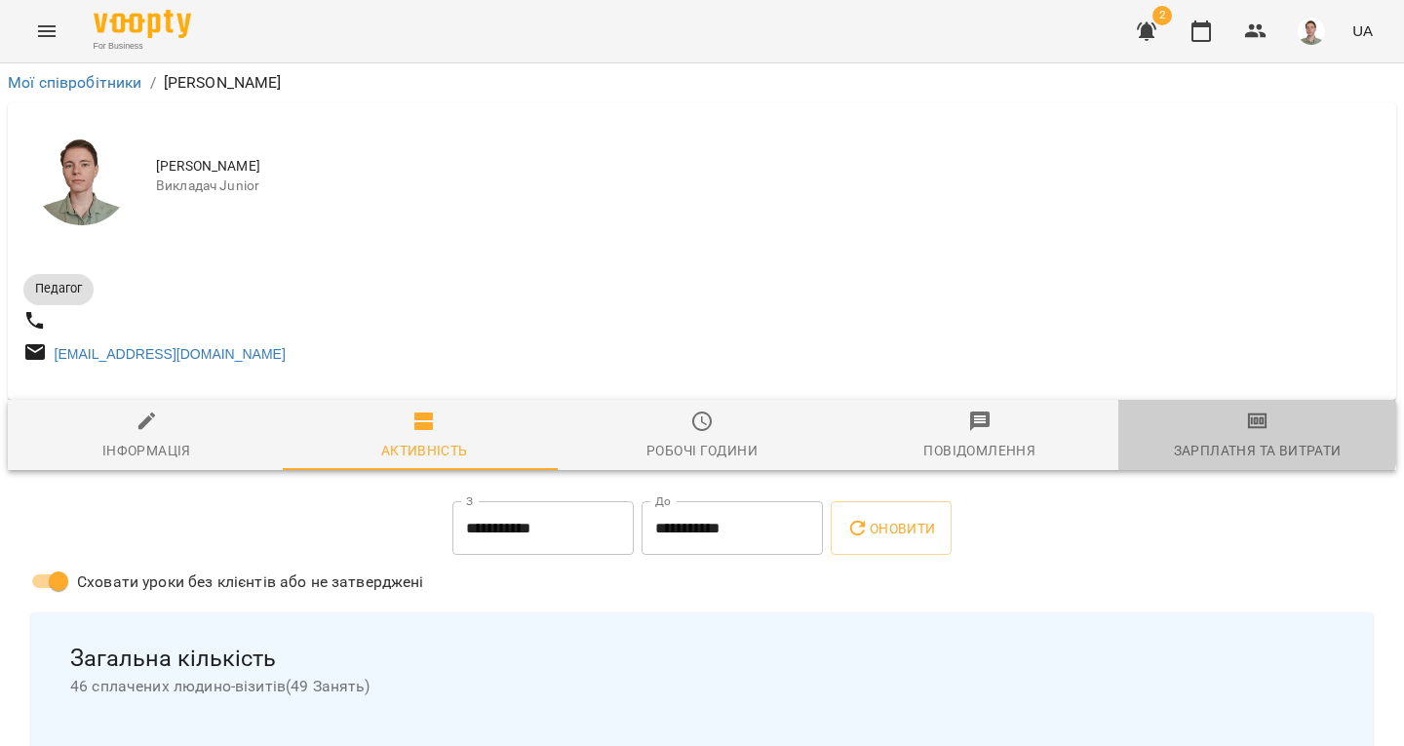
click at [1233, 443] on span "Зарплатня та Витрати" at bounding box center [1257, 435] width 254 height 53
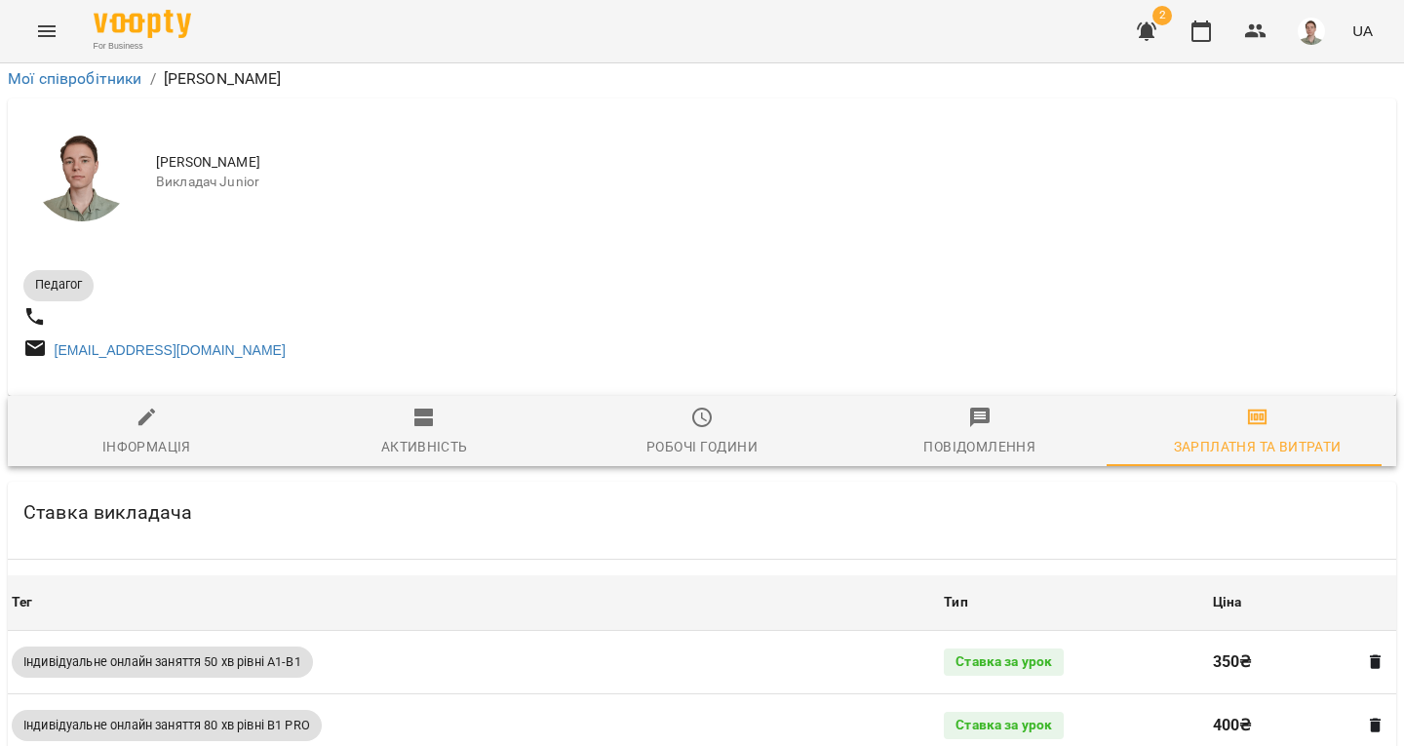
scroll to position [853, 0]
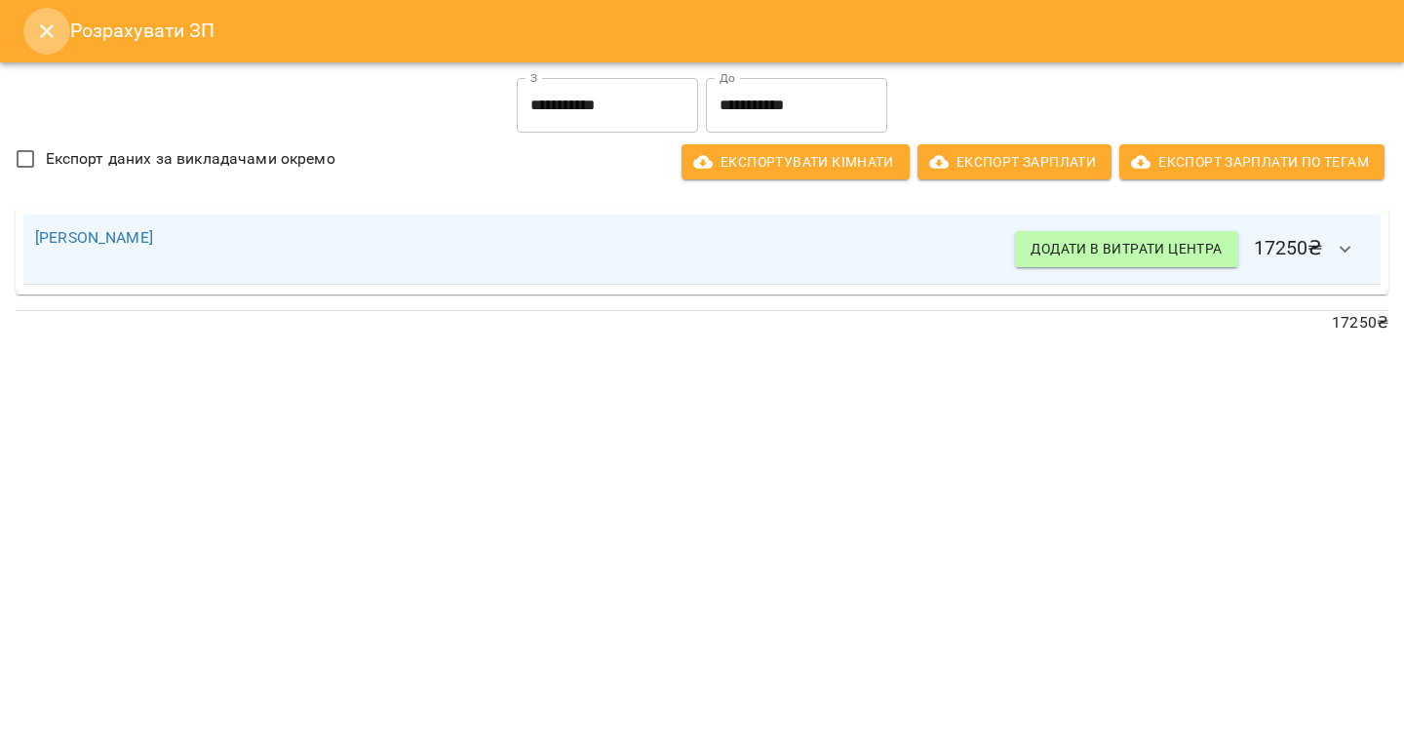
click at [45, 31] on icon "Close" at bounding box center [46, 30] width 23 height 23
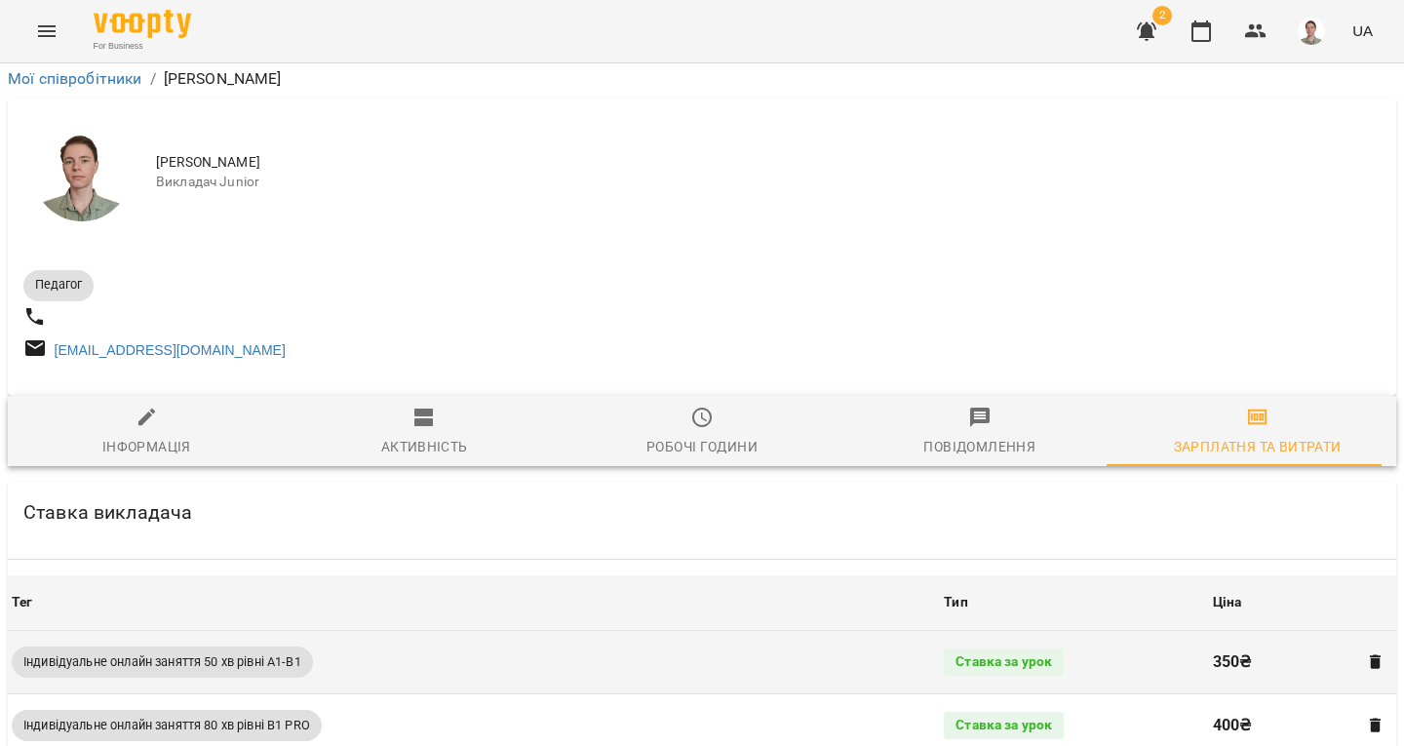
scroll to position [0, 0]
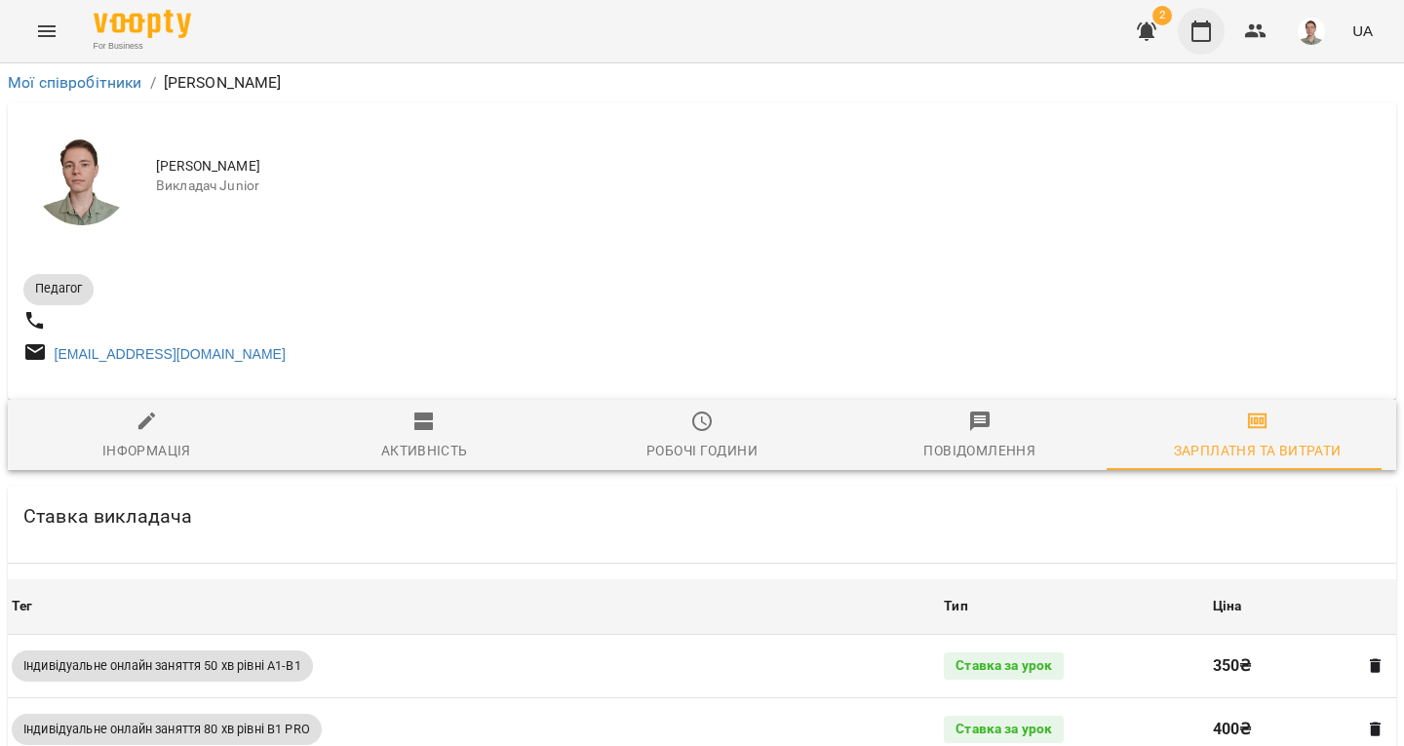
click at [1180, 38] on div "2 UA" at bounding box center [1251, 31] width 257 height 51
click at [1197, 37] on icon "button" at bounding box center [1200, 30] width 23 height 23
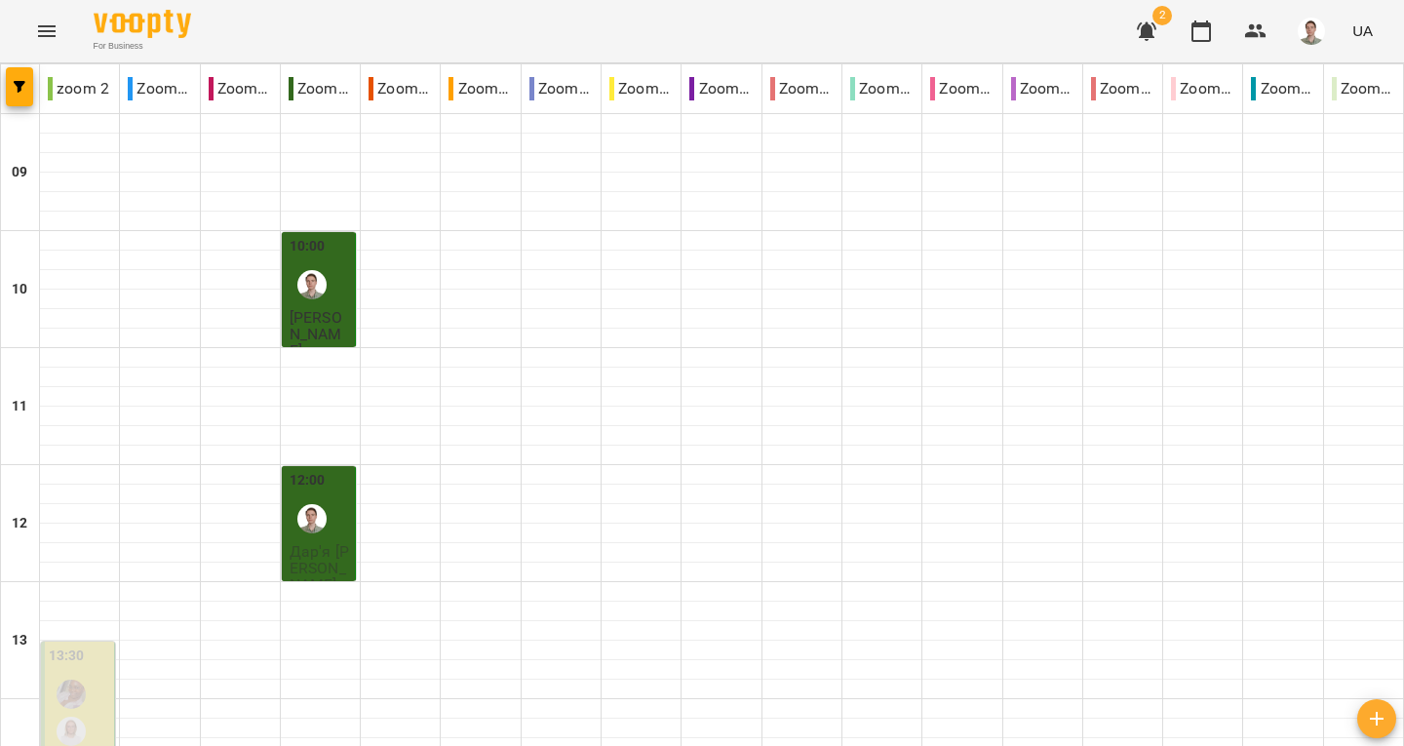
scroll to position [941, 0]
